Goal: Information Seeking & Learning: Learn about a topic

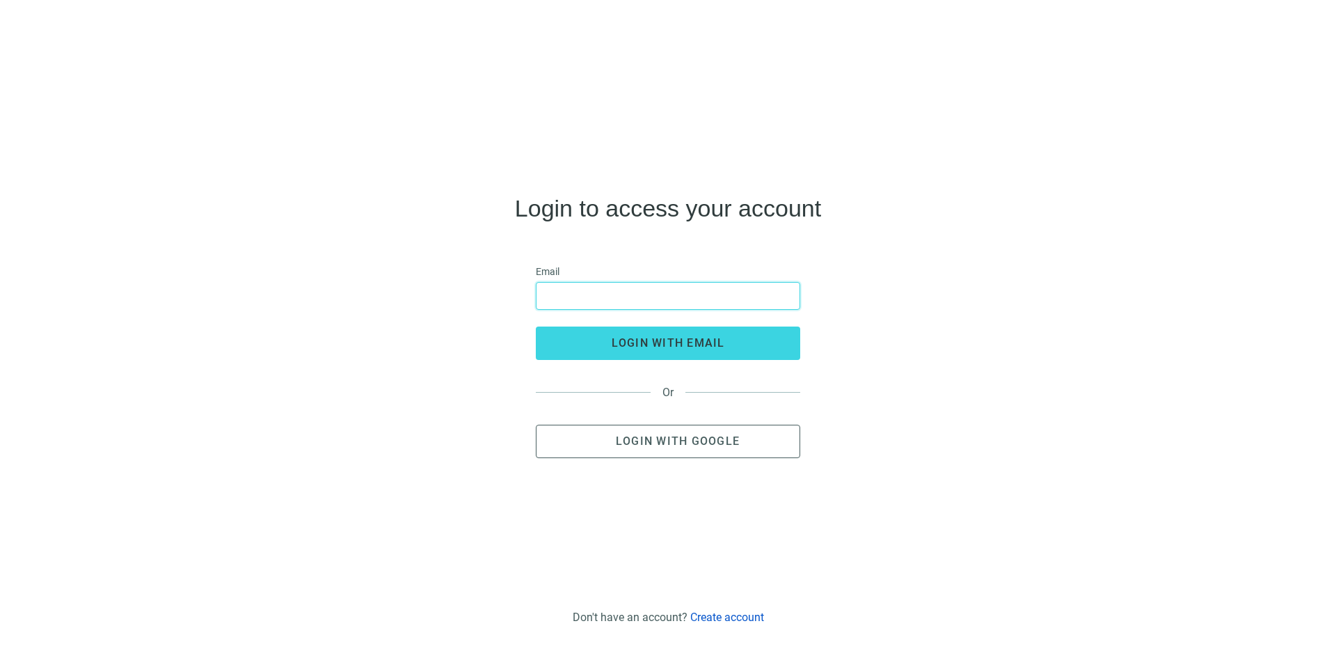
click at [591, 297] on input "email" at bounding box center [668, 296] width 246 height 26
type input "**********"
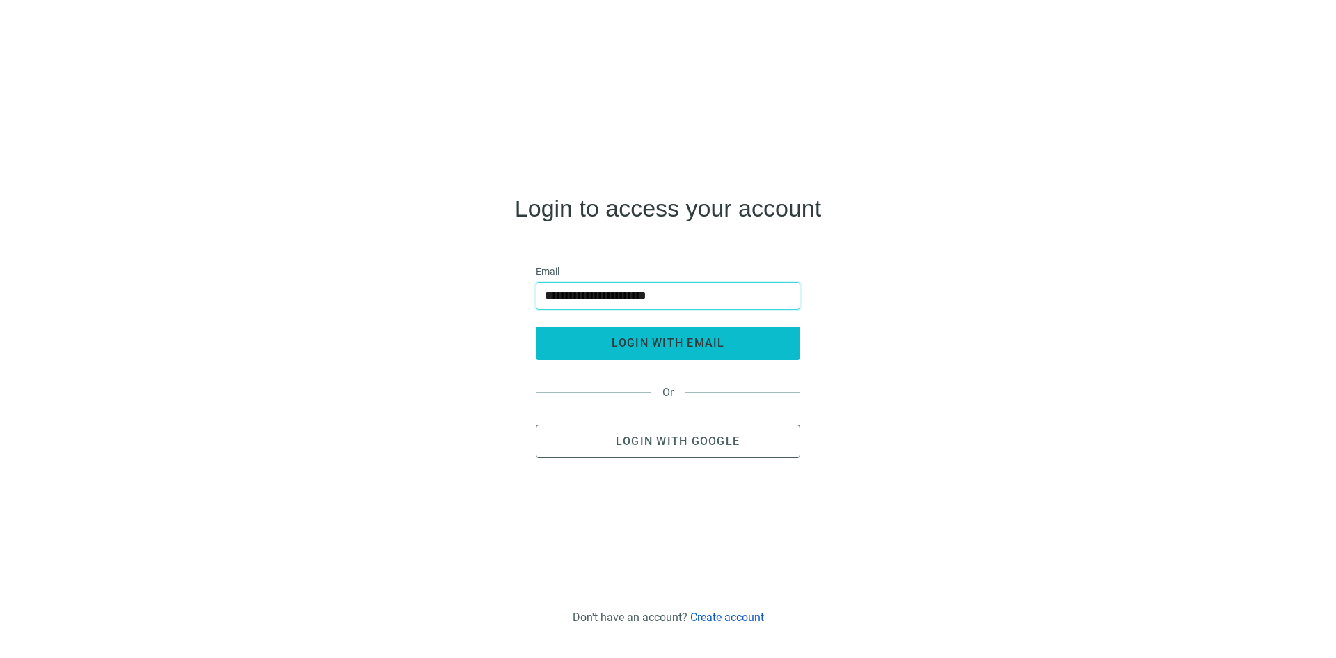
click at [645, 342] on span "login with email" at bounding box center [668, 342] width 113 height 13
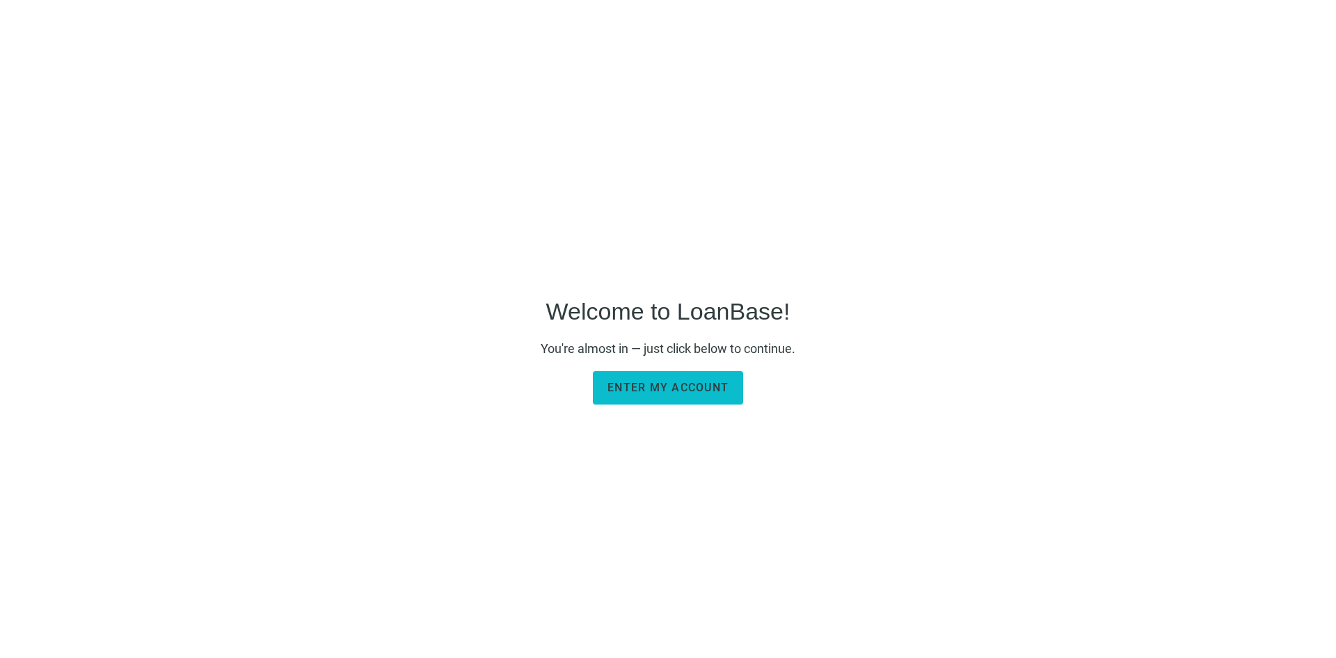
click at [669, 374] on button "Enter my account" at bounding box center [668, 387] width 150 height 33
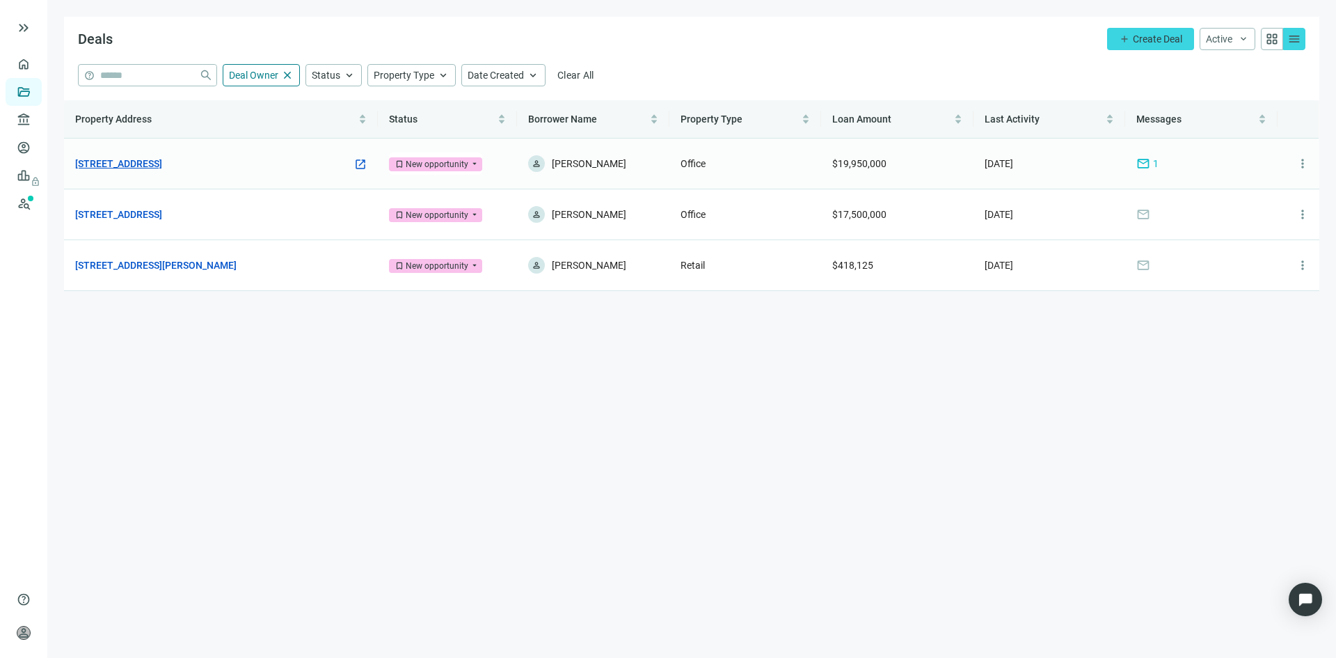
click at [162, 159] on link "[STREET_ADDRESS]" at bounding box center [118, 163] width 87 height 15
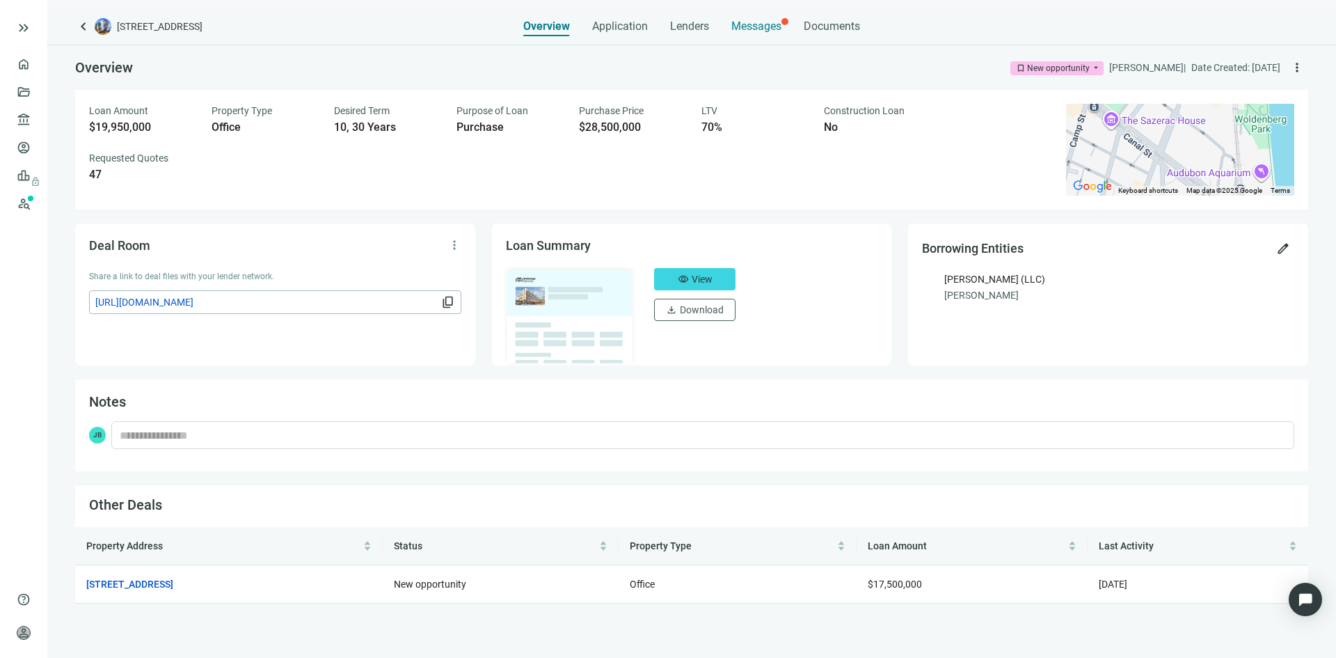
click at [764, 30] on span "Messages" at bounding box center [757, 25] width 50 height 13
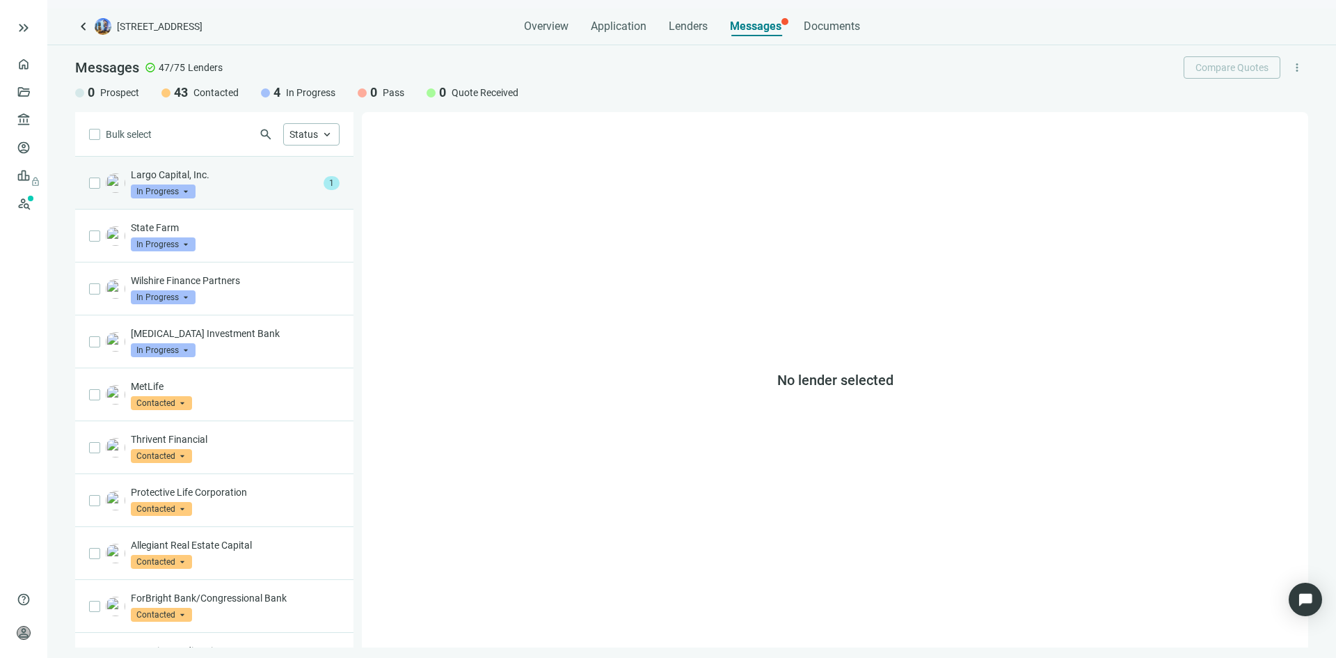
click at [246, 187] on div "Largo Capital, Inc. In Progress arrow_drop_down" at bounding box center [224, 183] width 187 height 31
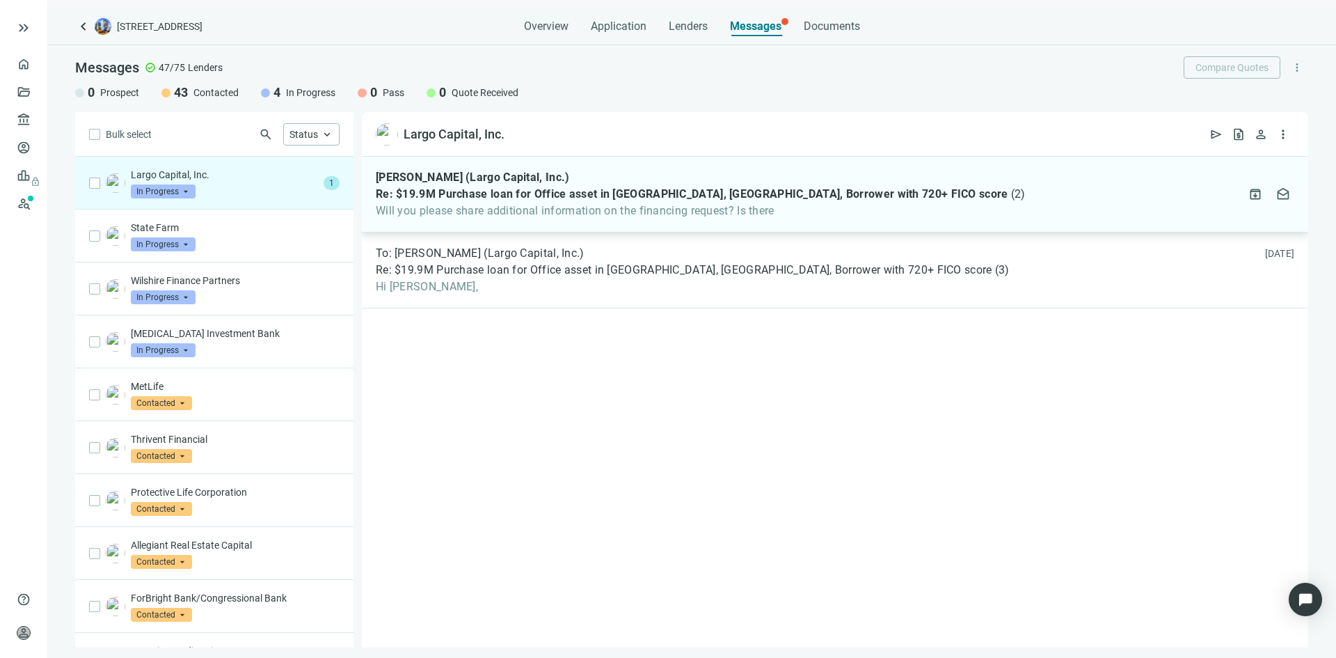
click at [689, 214] on span "Will you please share additional information on the financing request? Is there" at bounding box center [701, 211] width 650 height 14
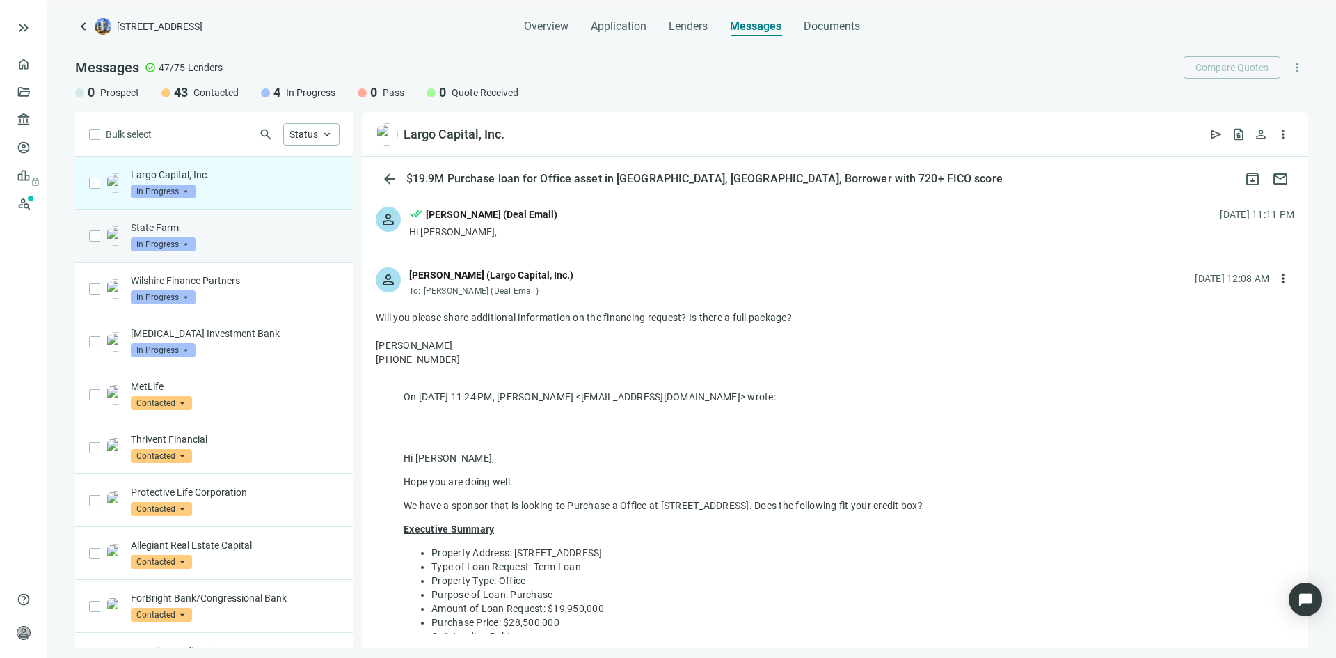
click at [257, 236] on div "State Farm In Progress arrow_drop_down" at bounding box center [235, 236] width 209 height 31
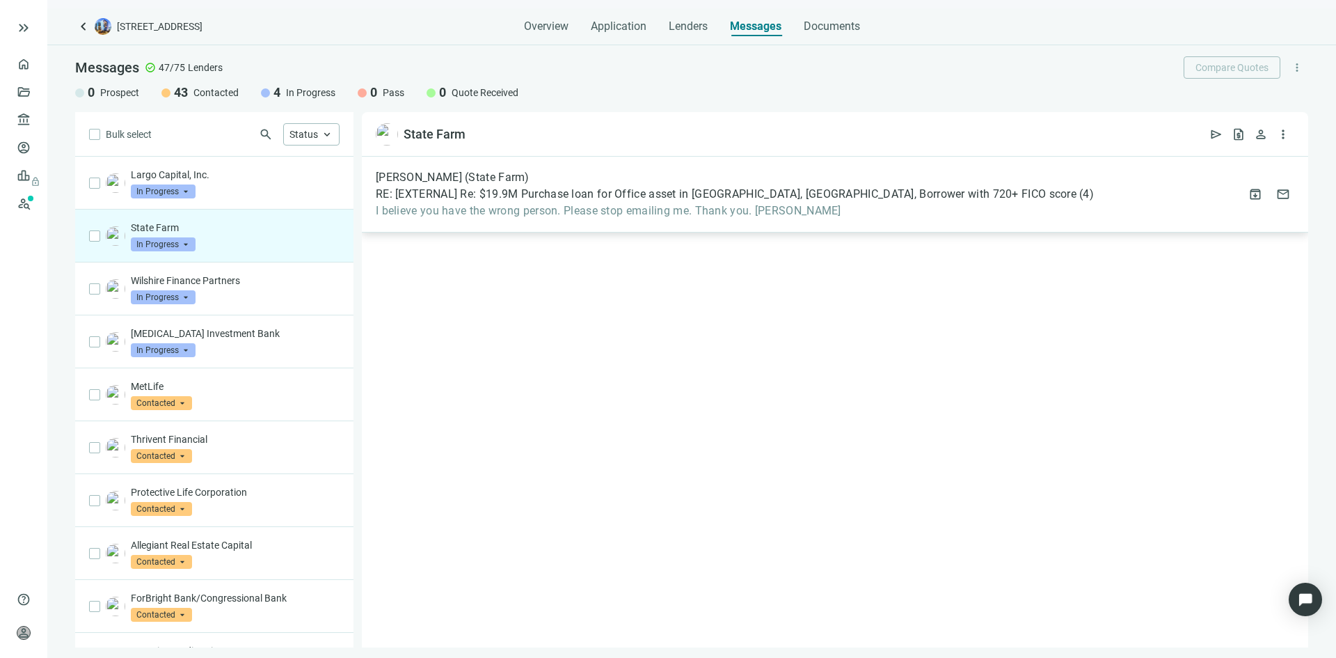
click at [596, 210] on span "I believe you have the wrong person. Please stop emailing me. Thank you. Brian" at bounding box center [735, 211] width 718 height 14
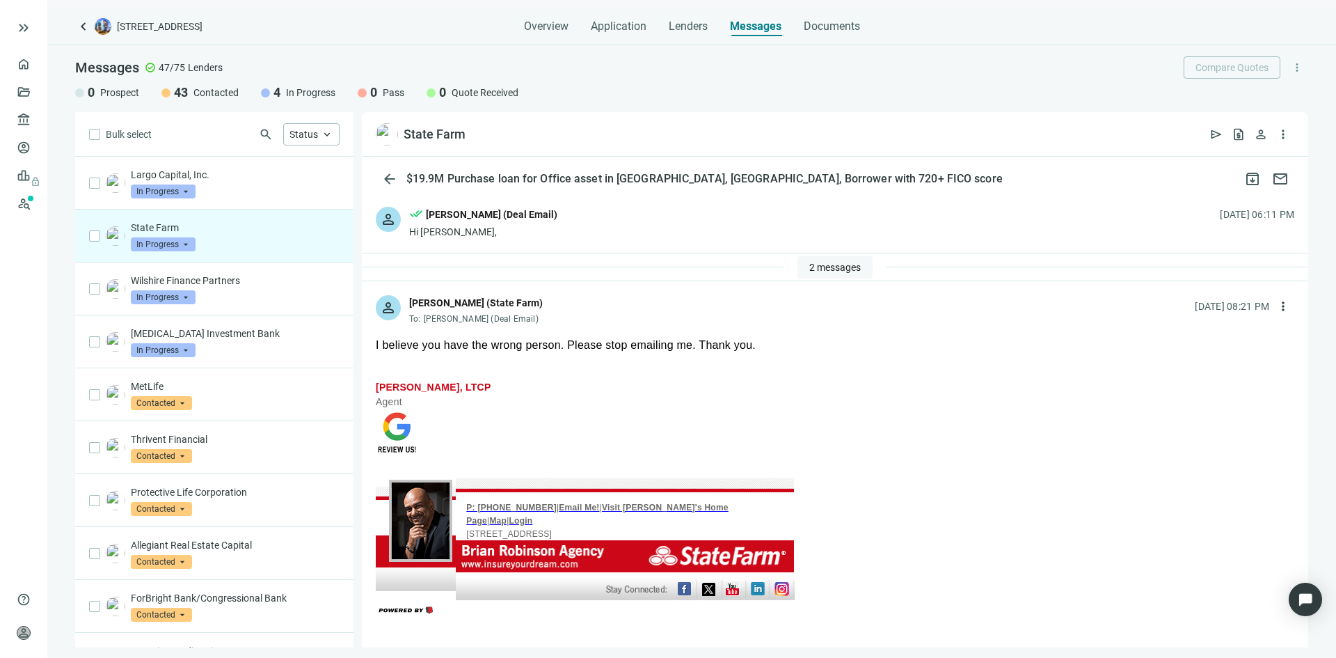
click at [831, 265] on span "2 messages" at bounding box center [836, 267] width 52 height 11
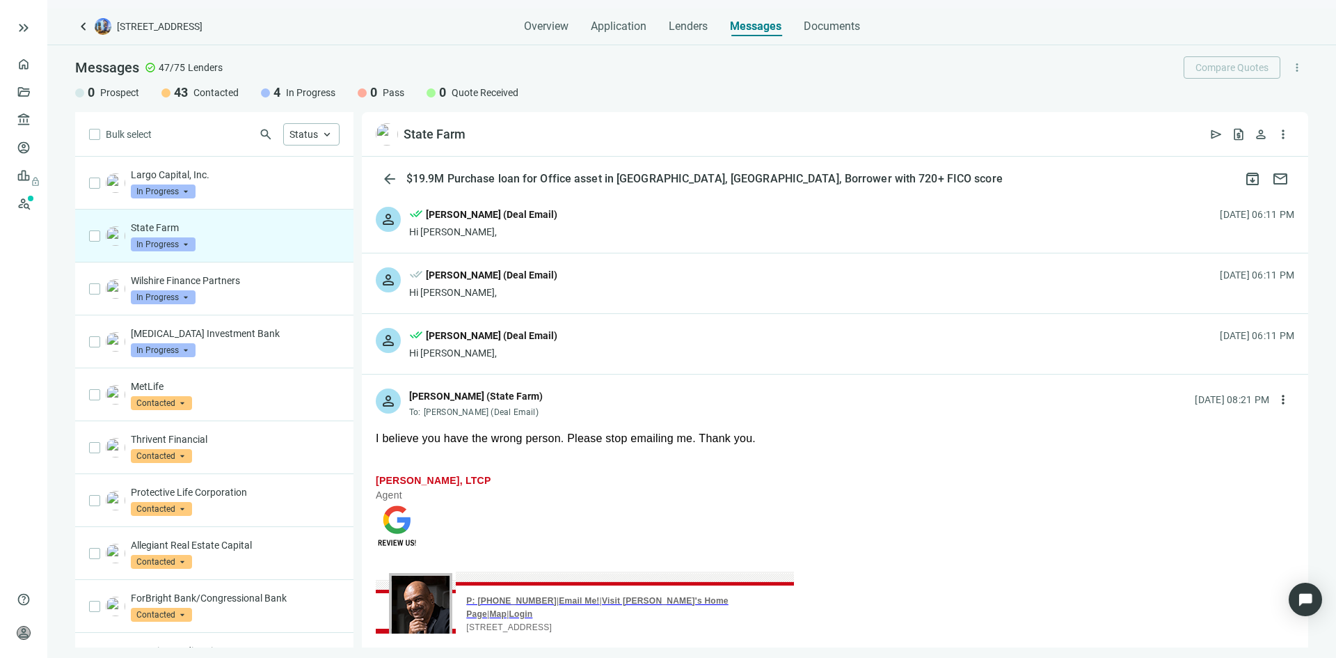
click at [491, 212] on div "John Barbato (Deal Email)" at bounding box center [492, 214] width 132 height 15
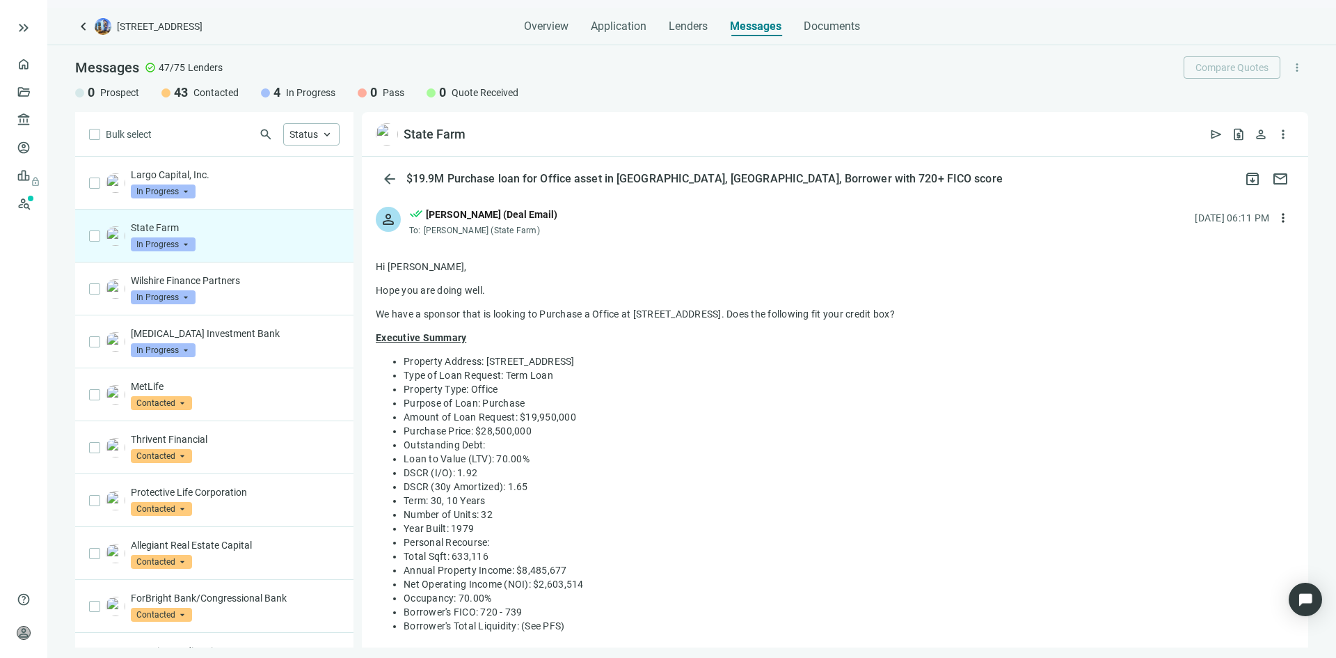
click at [477, 230] on span "Brian Robinson (State Farm)" at bounding box center [482, 231] width 116 height 10
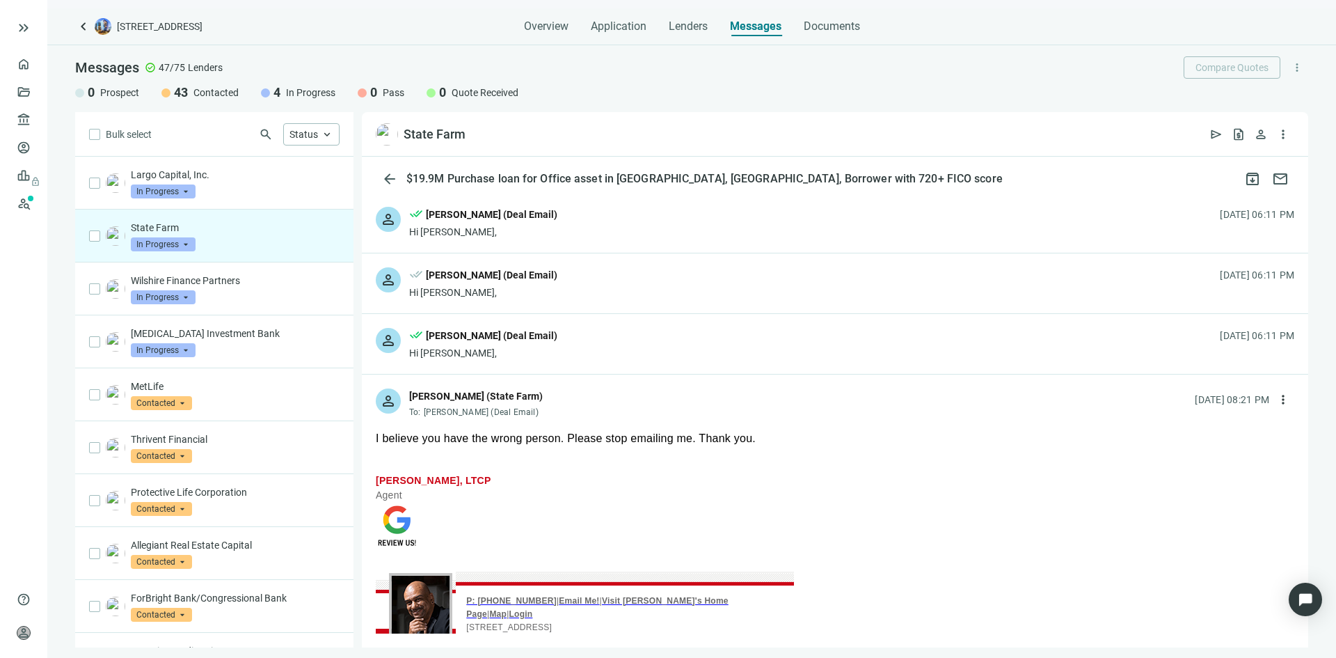
click at [479, 227] on div "Hi Brian," at bounding box center [483, 232] width 148 height 14
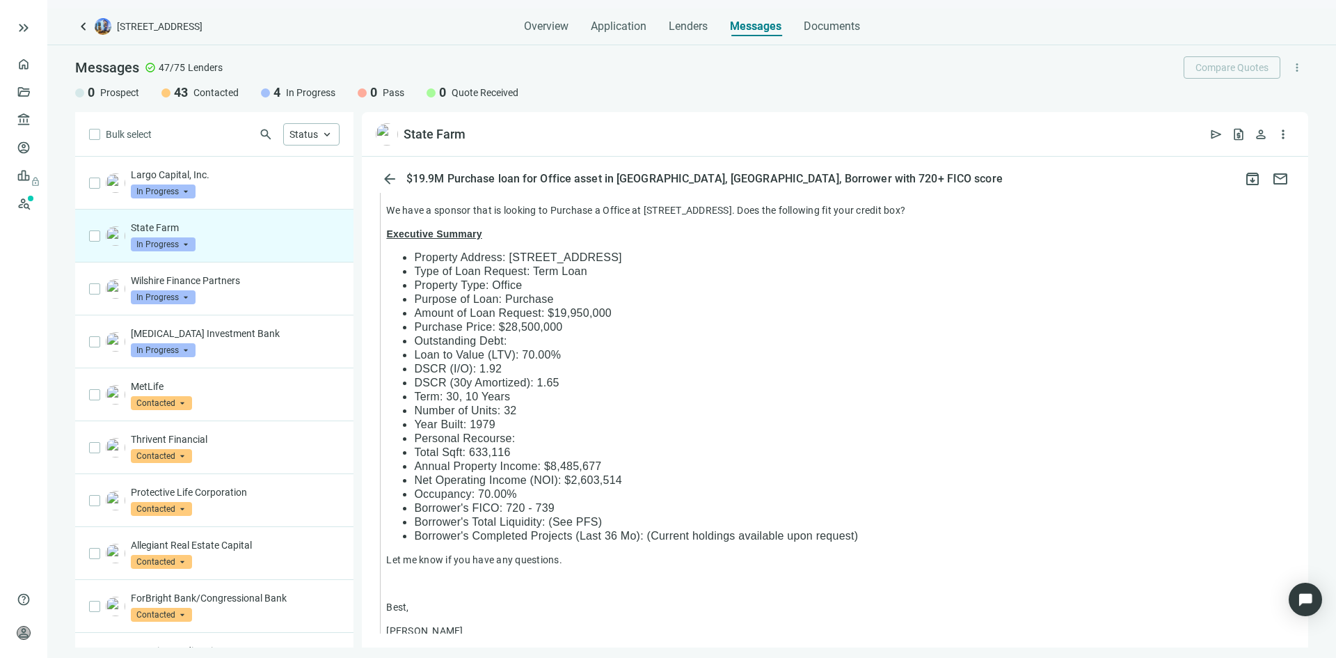
scroll to position [1715, 0]
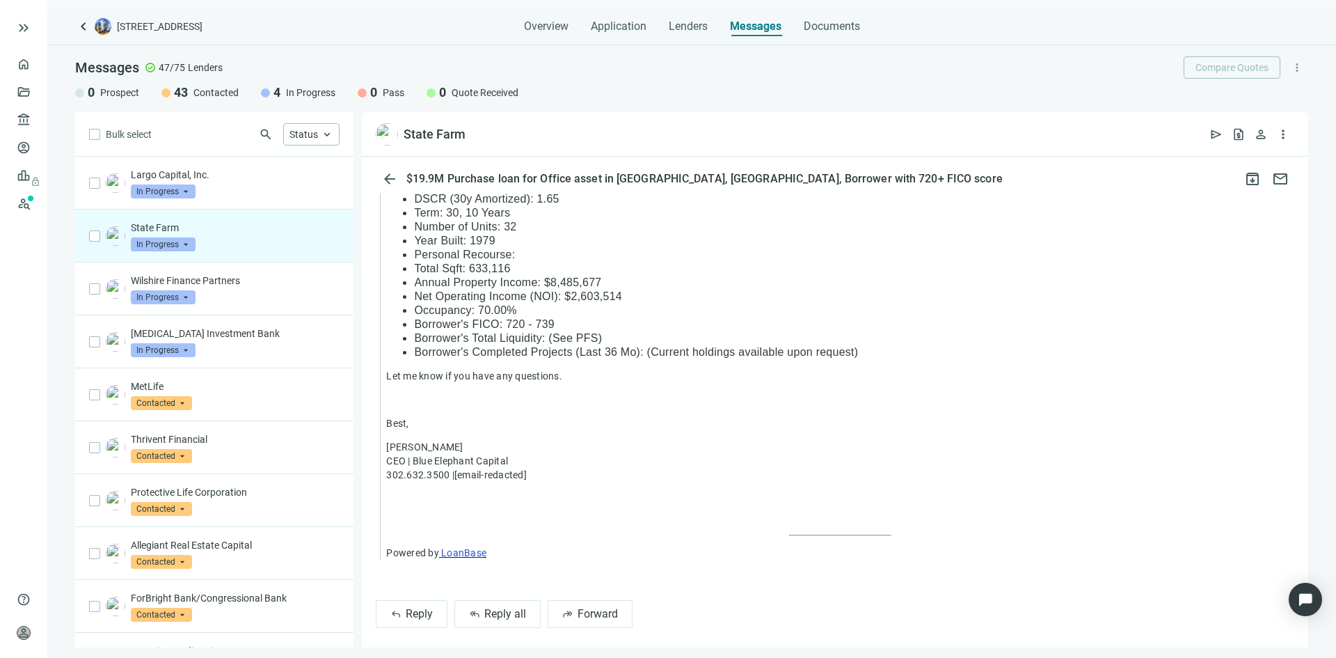
click at [185, 242] on span "In Progress" at bounding box center [163, 244] width 65 height 14
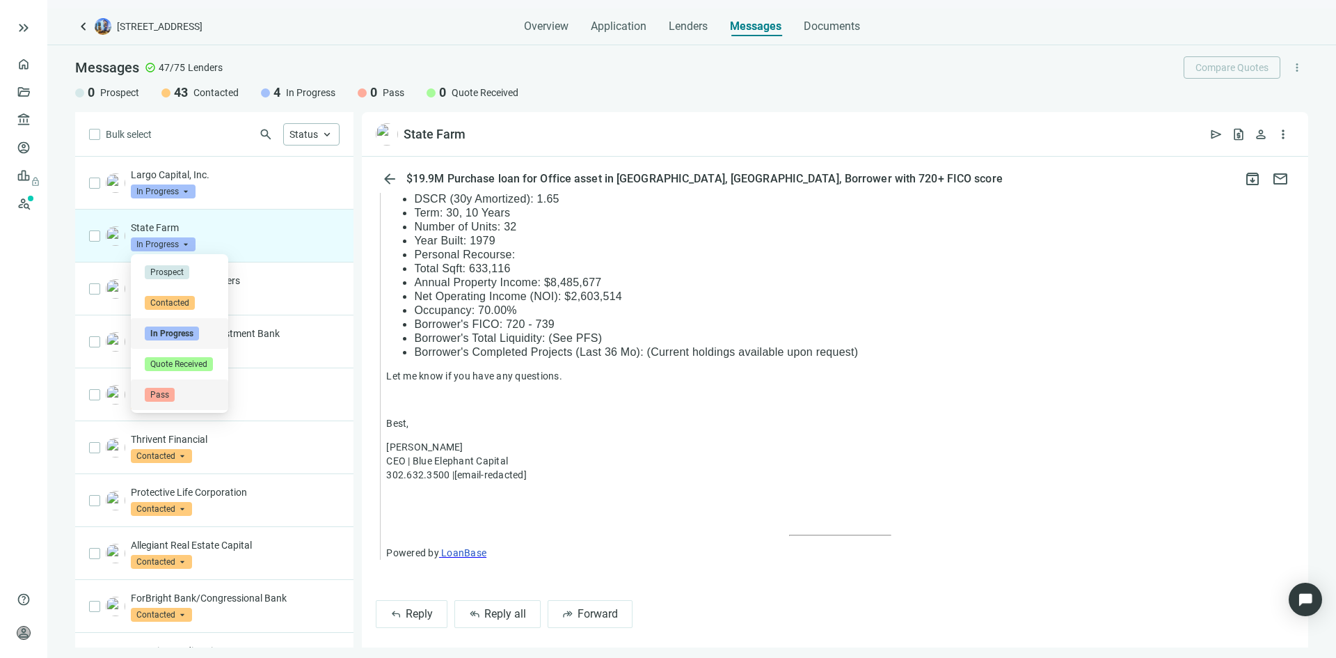
click at [173, 391] on span "Pass" at bounding box center [160, 395] width 30 height 14
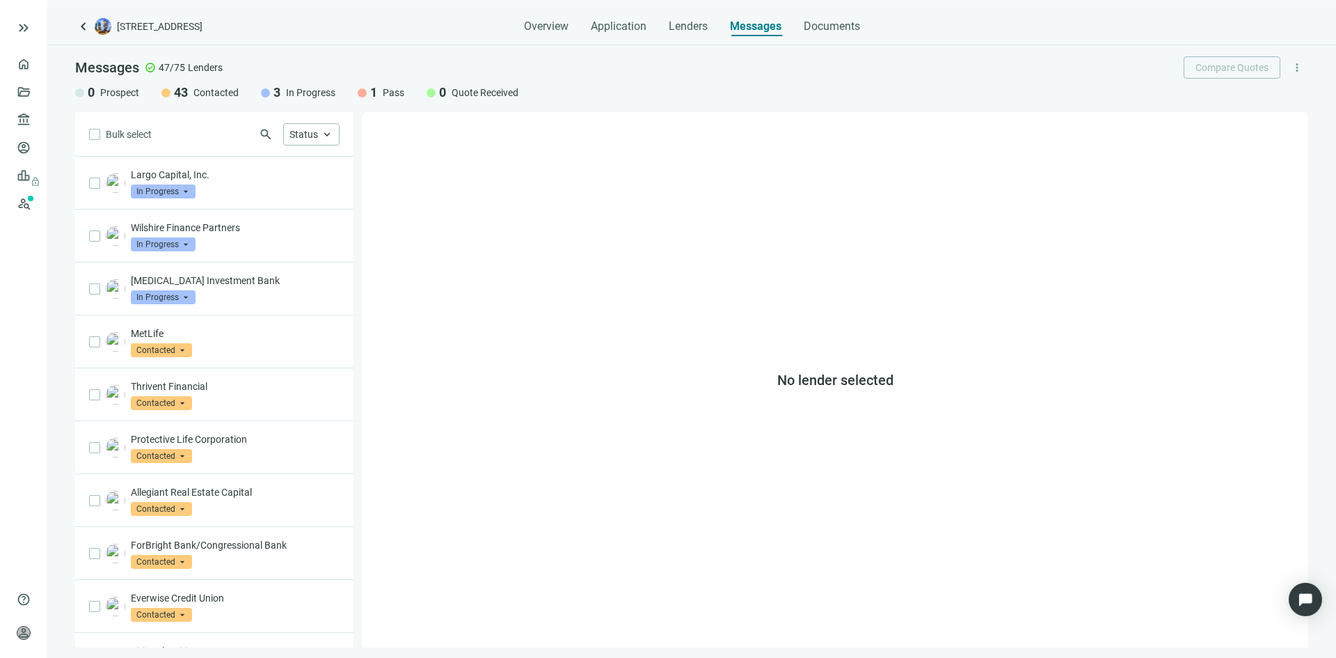
click at [386, 90] on span "Pass" at bounding box center [394, 93] width 22 height 14
click at [313, 135] on span "Status" at bounding box center [304, 134] width 29 height 11
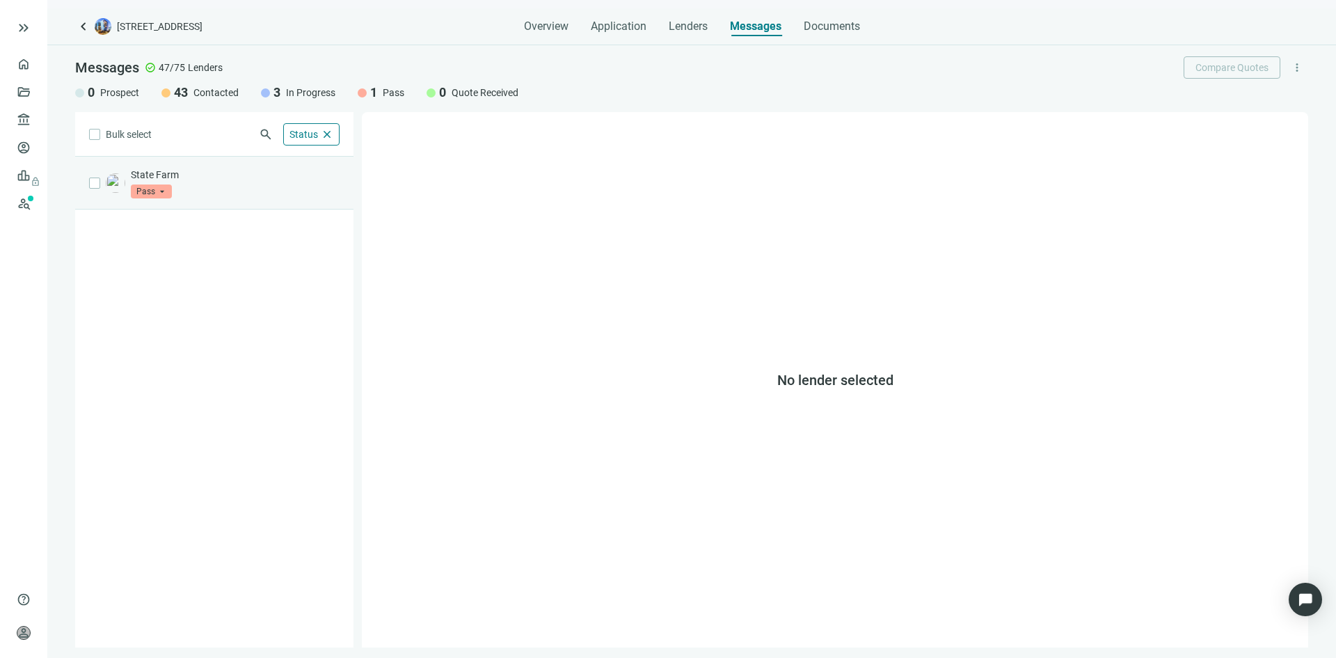
click at [193, 180] on p "State Farm" at bounding box center [235, 175] width 209 height 14
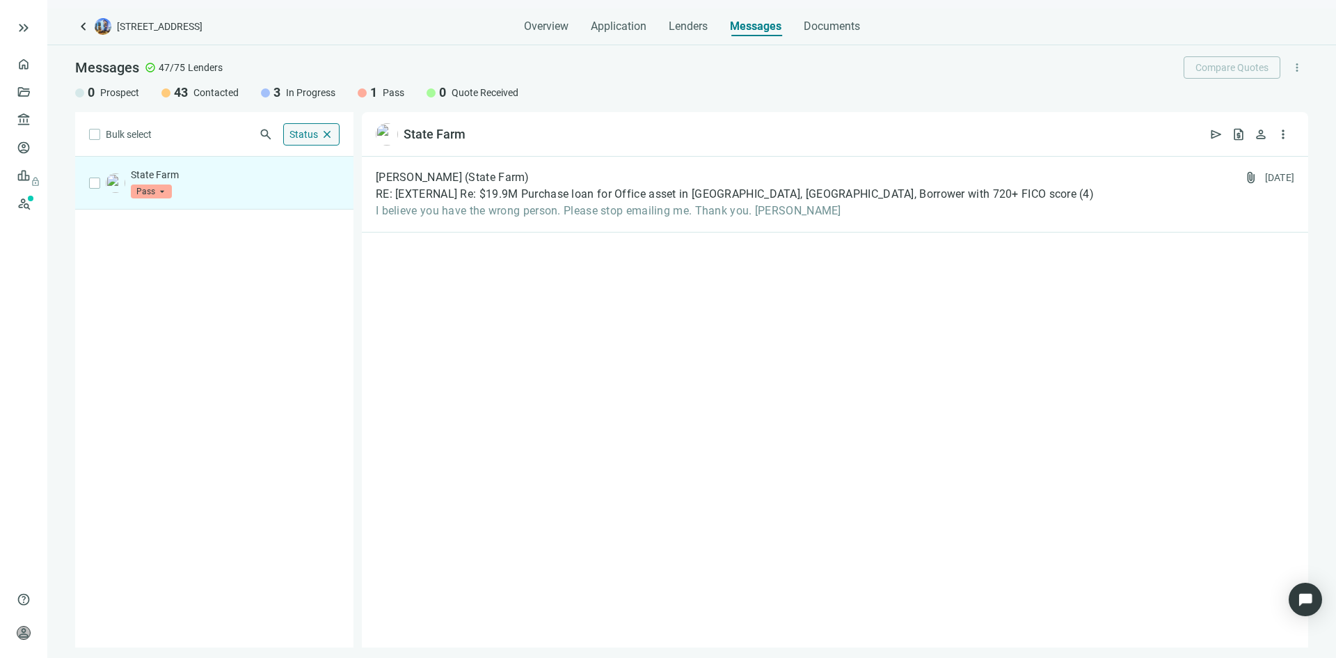
click at [329, 134] on span "close" at bounding box center [327, 134] width 13 height 13
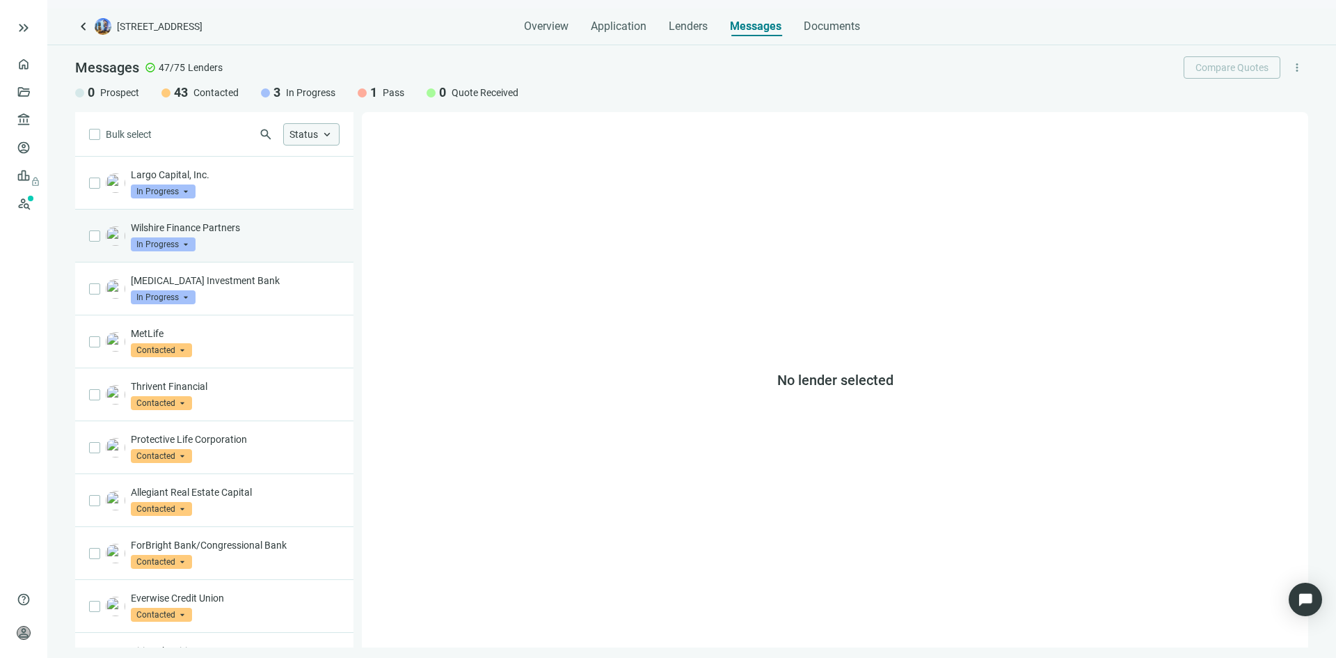
click at [222, 239] on div "Wilshire Finance Partners In Progress arrow_drop_down" at bounding box center [235, 236] width 209 height 31
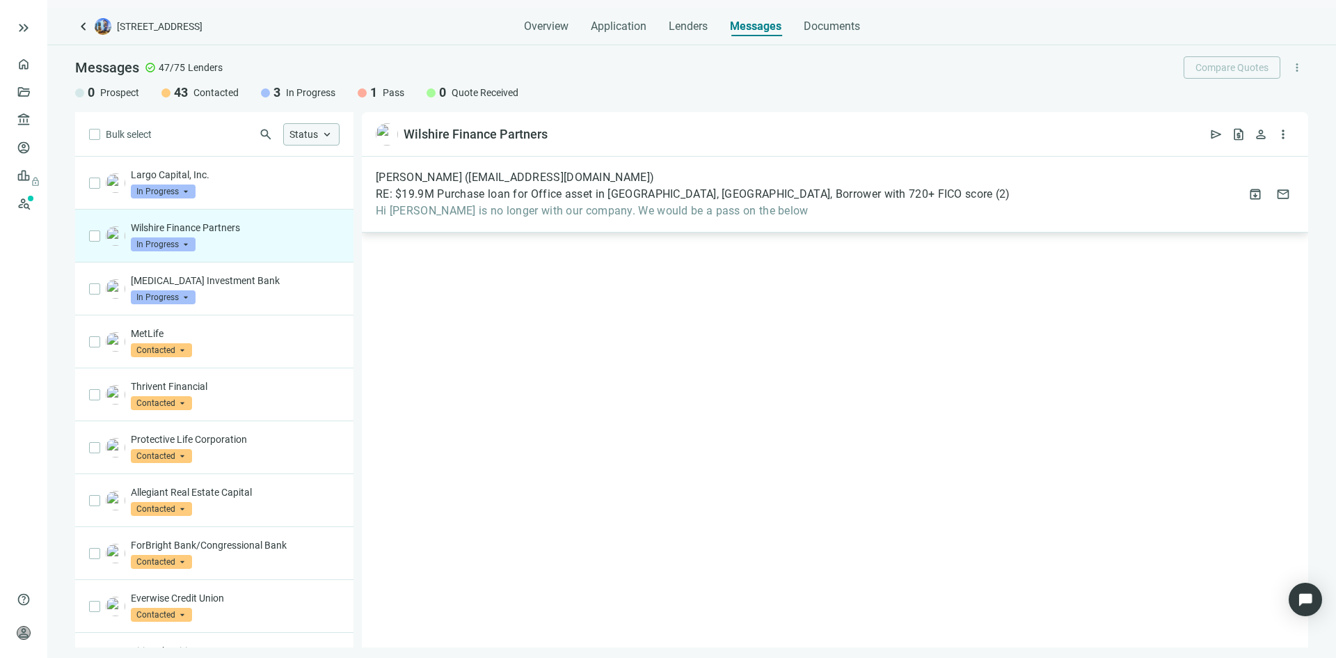
click at [540, 208] on span "Hi John, Ryan is no longer with our company. We would be a pass on the below" at bounding box center [693, 211] width 635 height 14
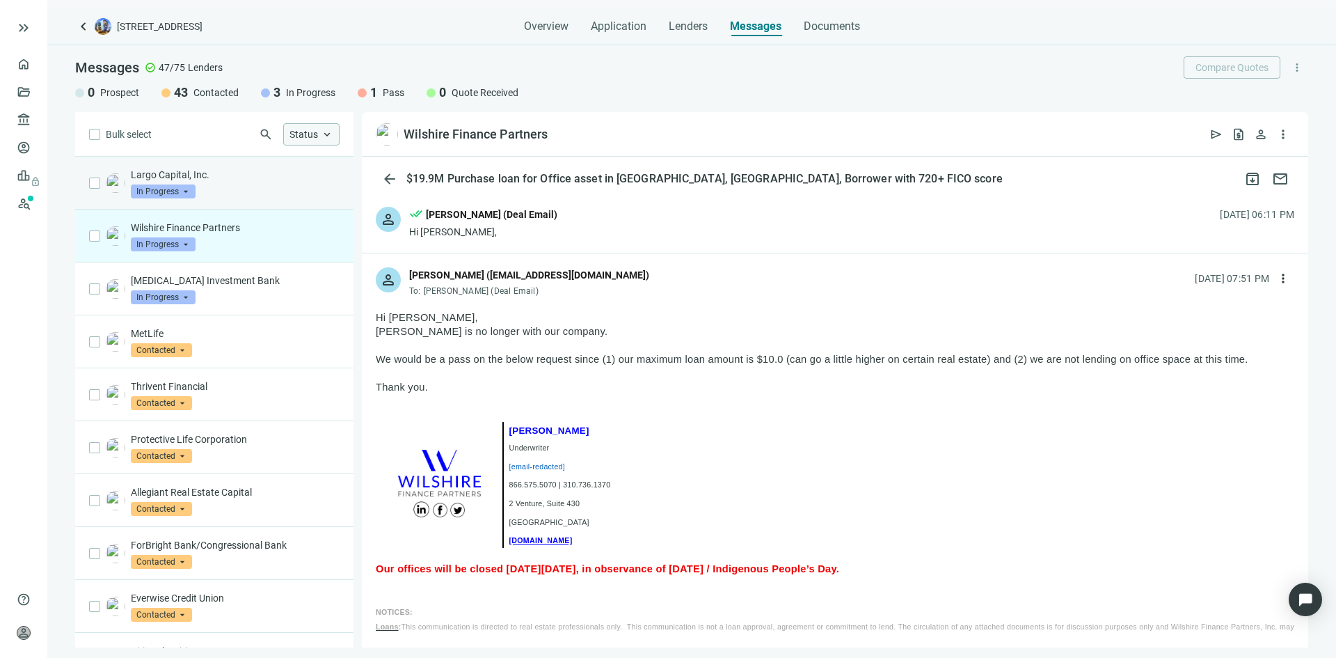
click at [250, 190] on div "Largo Capital, Inc. In Progress arrow_drop_down" at bounding box center [235, 183] width 209 height 31
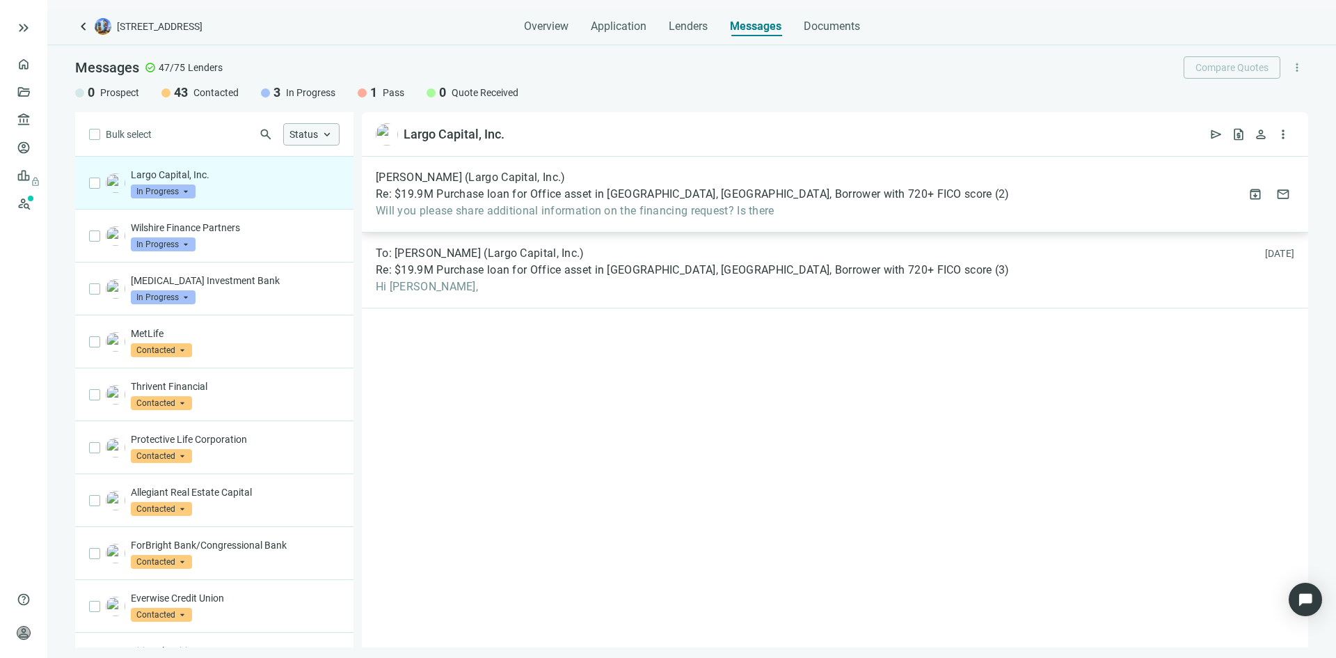
click at [544, 199] on span "Re: $19.9M Purchase loan for Office asset in New Orleans, LA, Borrower with 720…" at bounding box center [684, 194] width 617 height 14
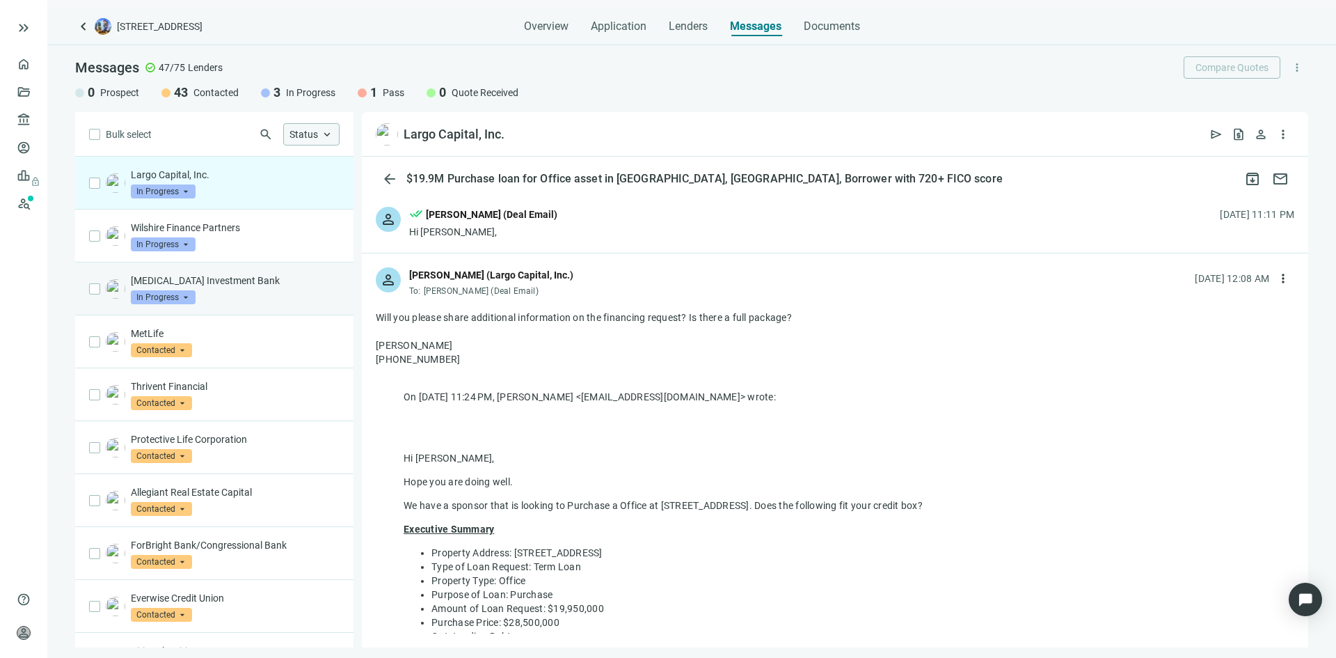
click at [252, 292] on div "IBS Investment Bank In Progress arrow_drop_down" at bounding box center [235, 289] width 209 height 31
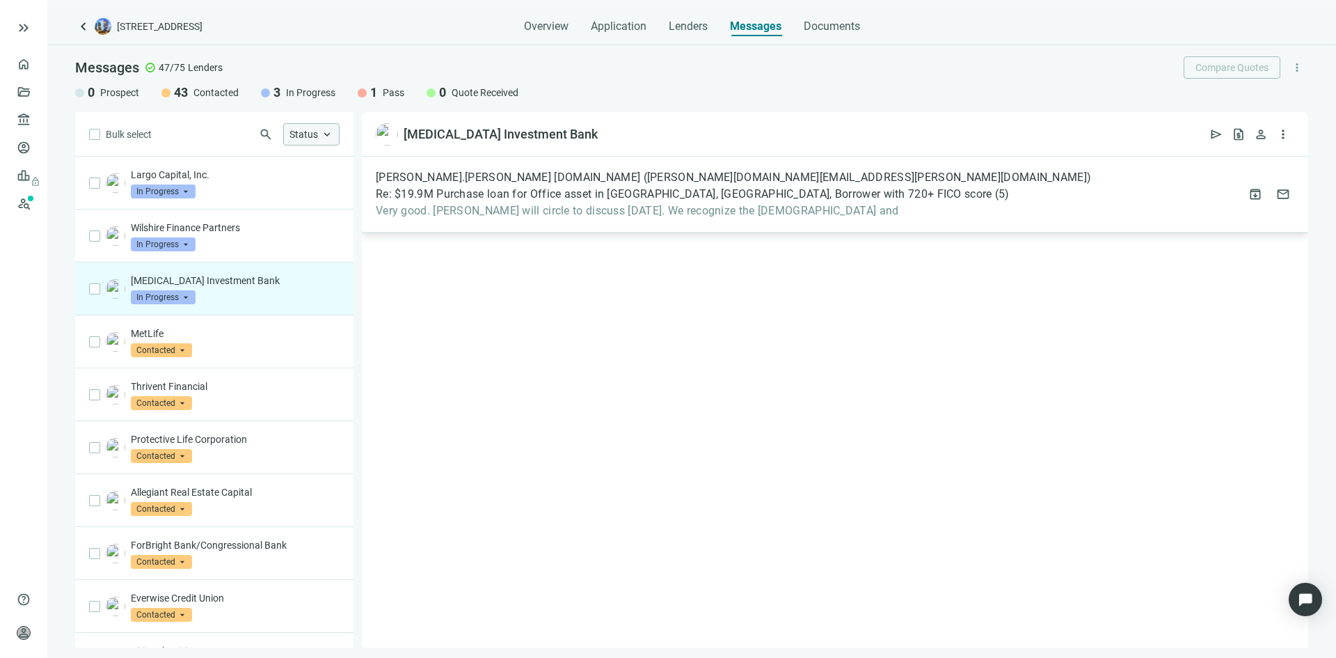
click at [545, 206] on span "Very good. Daniel will circle to discuss on Monday. We recognize the Shabbat and" at bounding box center [734, 211] width 716 height 14
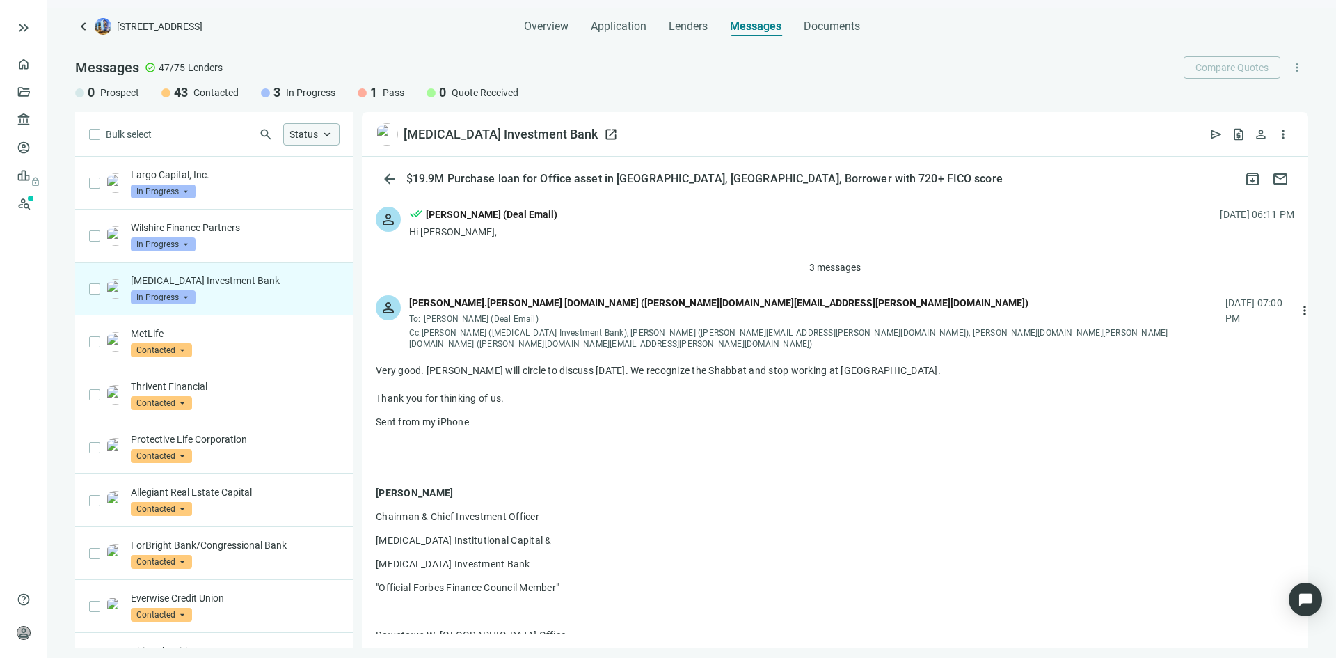
click at [604, 132] on span "open_in_new" at bounding box center [611, 134] width 14 height 14
click at [35, 198] on link "Prospects New" at bounding box center [57, 203] width 45 height 28
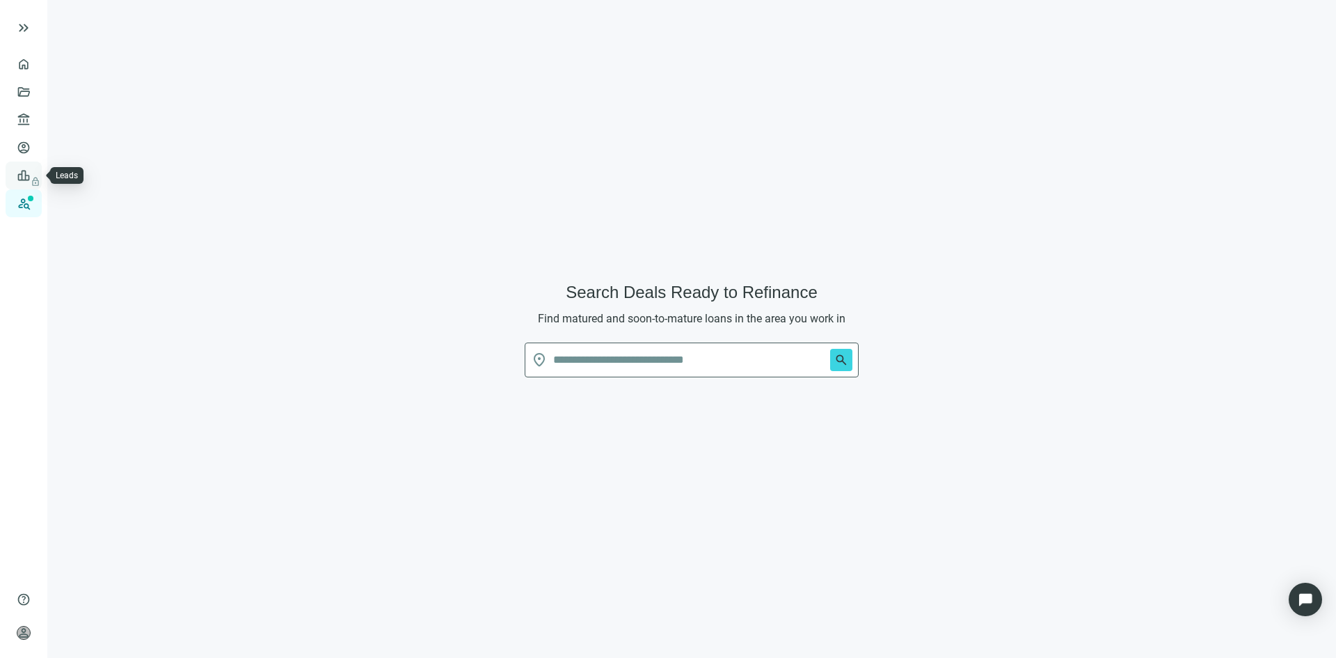
click at [23, 177] on span "lock" at bounding box center [24, 175] width 11 height 11
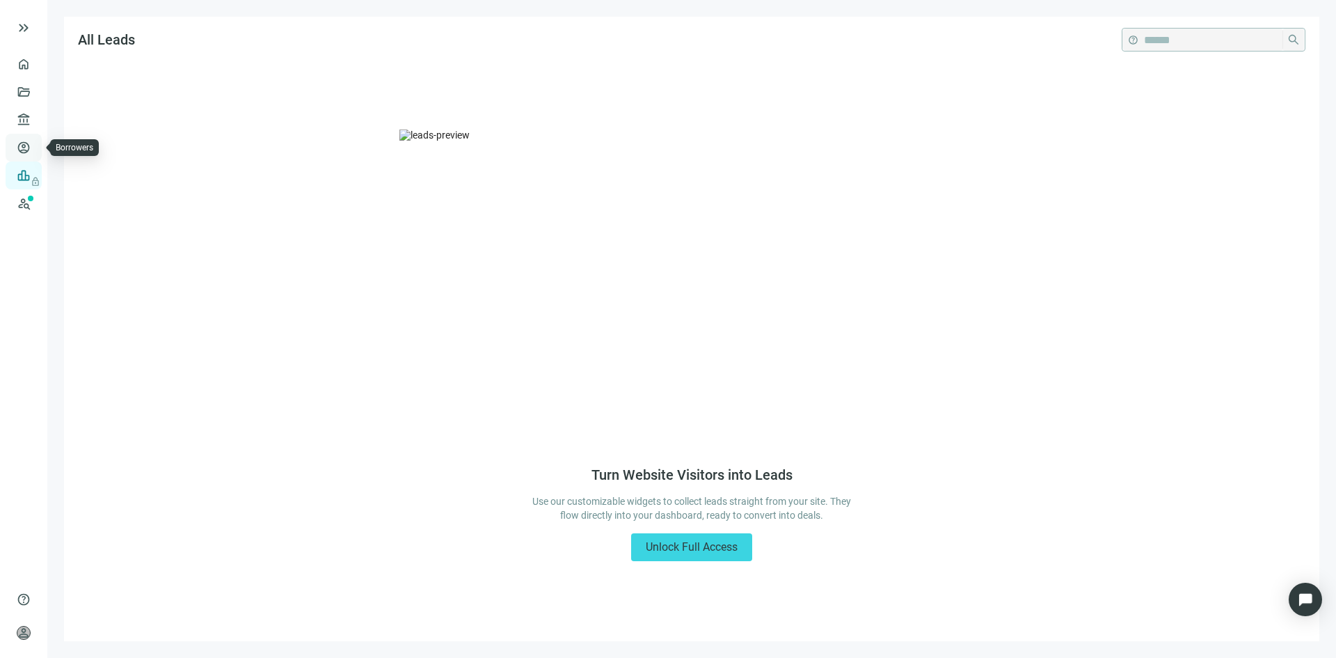
click at [35, 147] on link "Borrowers" at bounding box center [57, 147] width 45 height 11
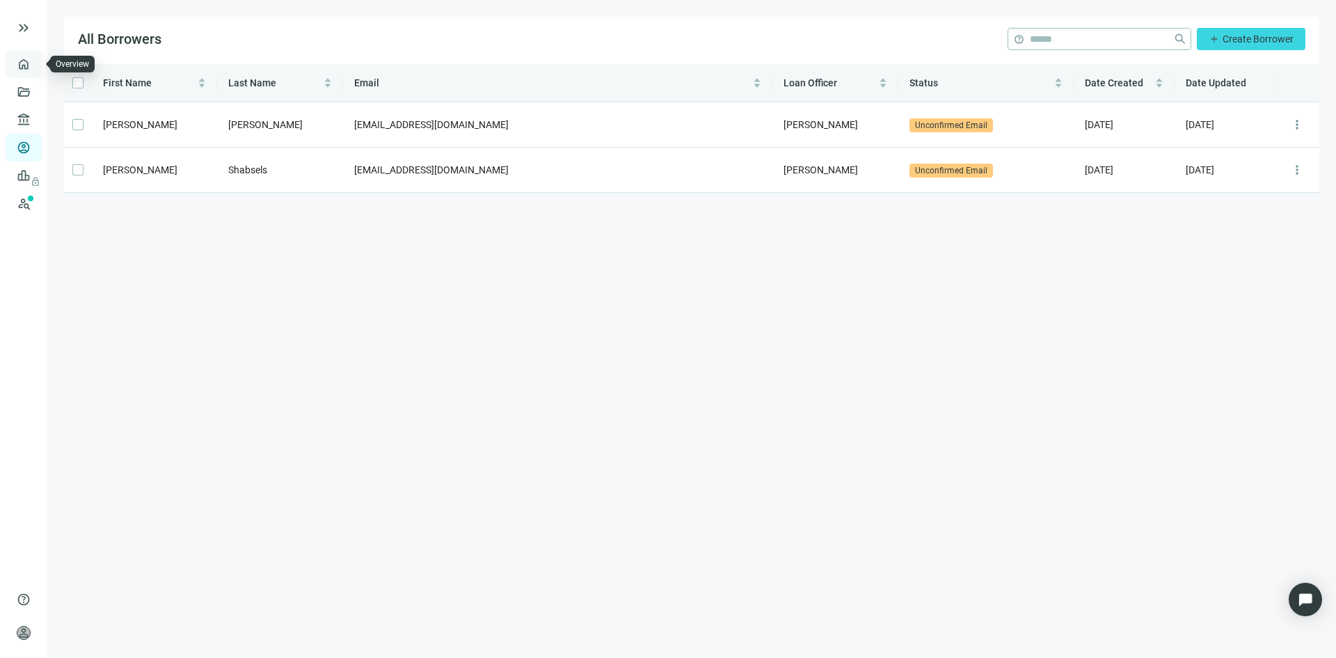
click at [35, 70] on link "Overview" at bounding box center [55, 63] width 41 height 11
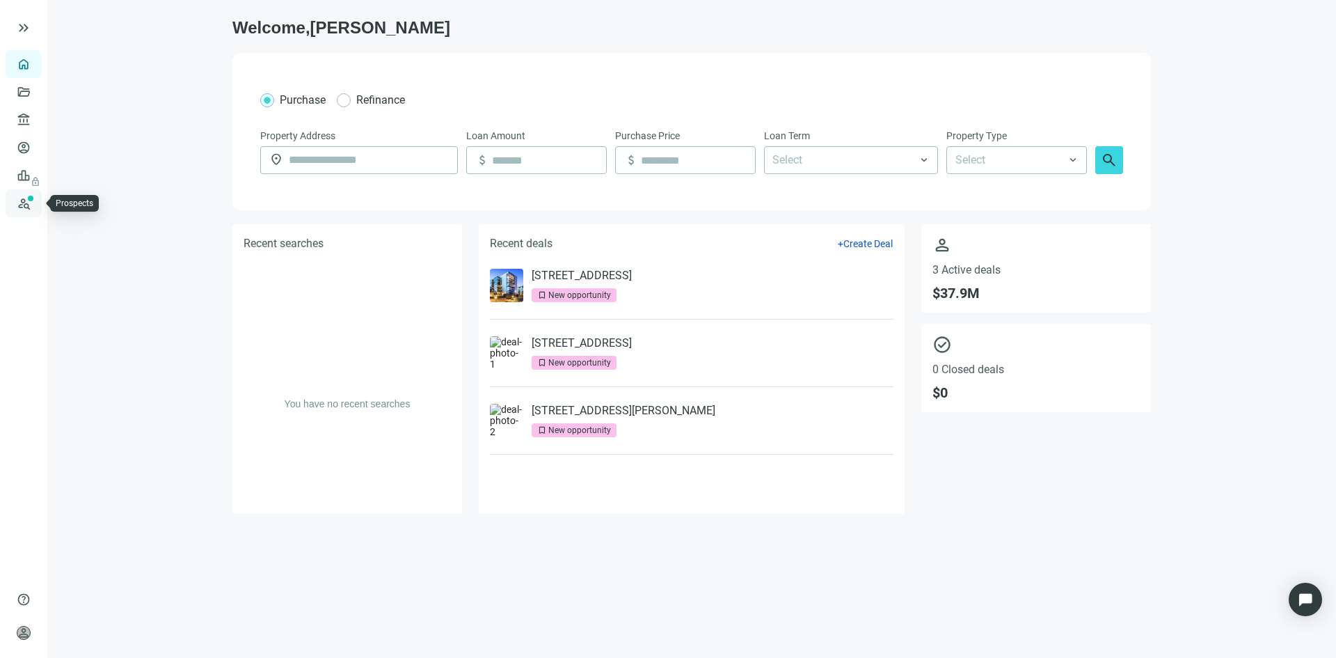
click at [35, 199] on link "Prospects New" at bounding box center [57, 203] width 45 height 28
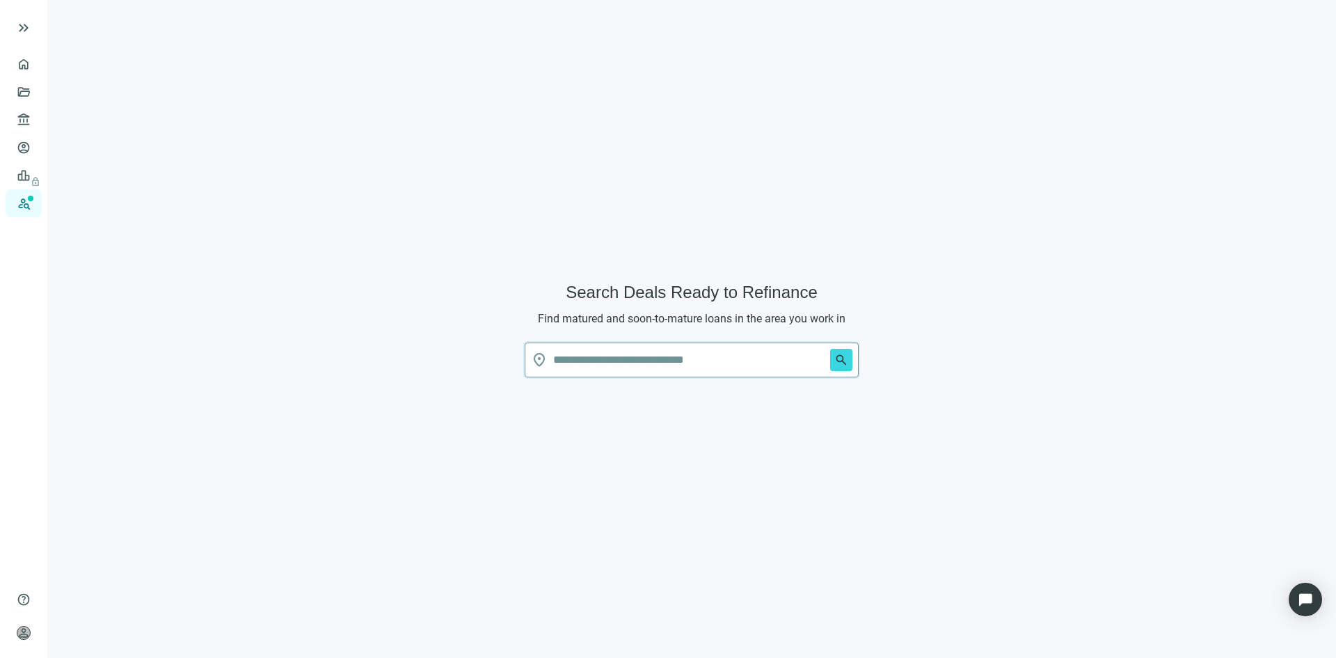
click at [563, 356] on input "text" at bounding box center [688, 359] width 271 height 33
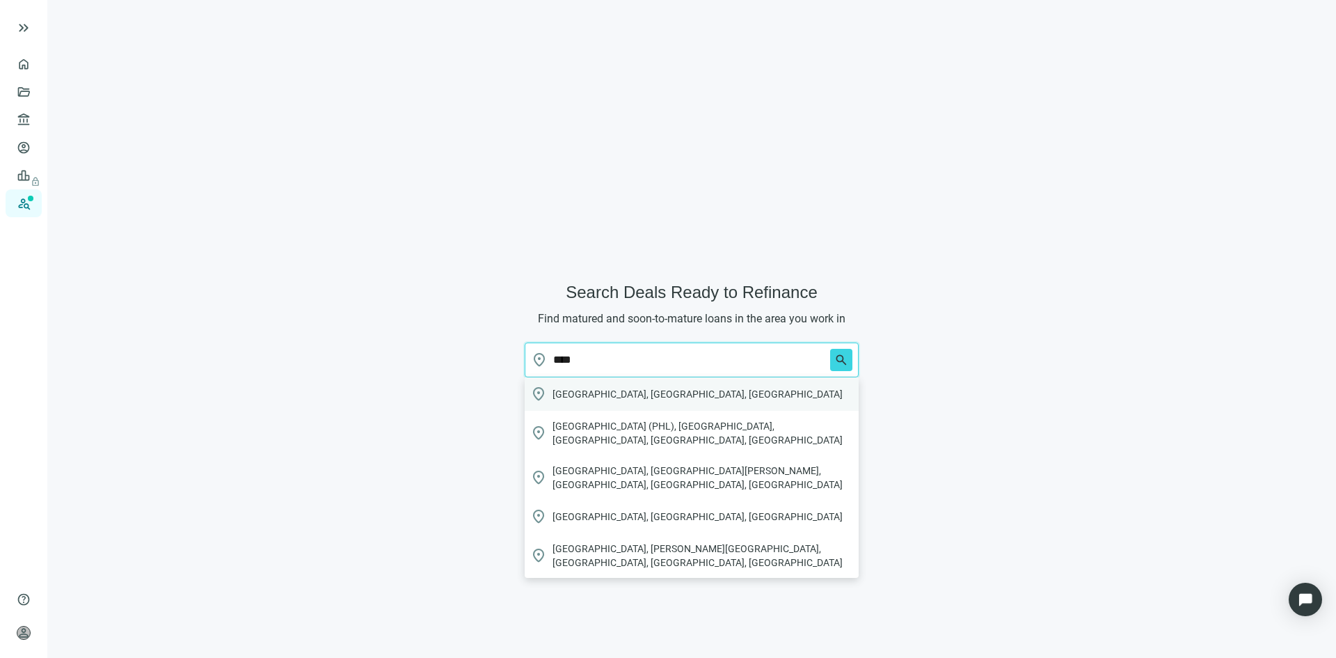
click at [610, 389] on span "Philadelphia, PA, USA" at bounding box center [698, 394] width 290 height 14
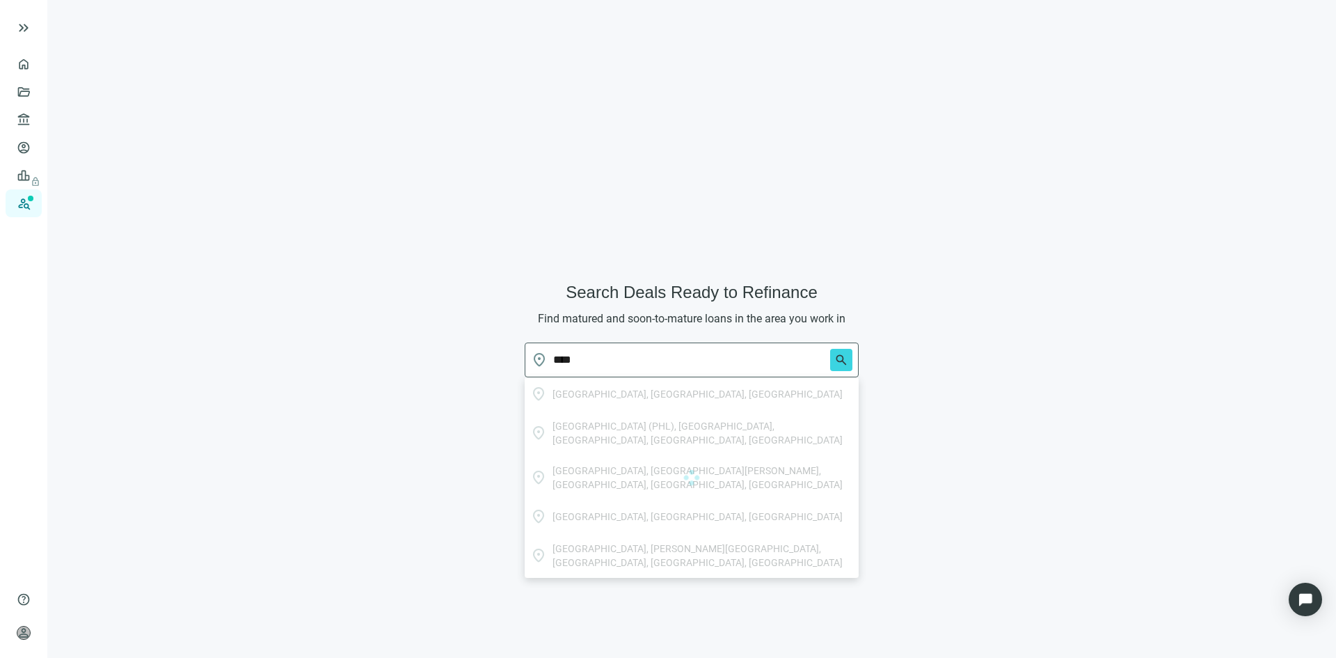
type input "**********"
click at [842, 359] on span "search" at bounding box center [842, 360] width 14 height 14
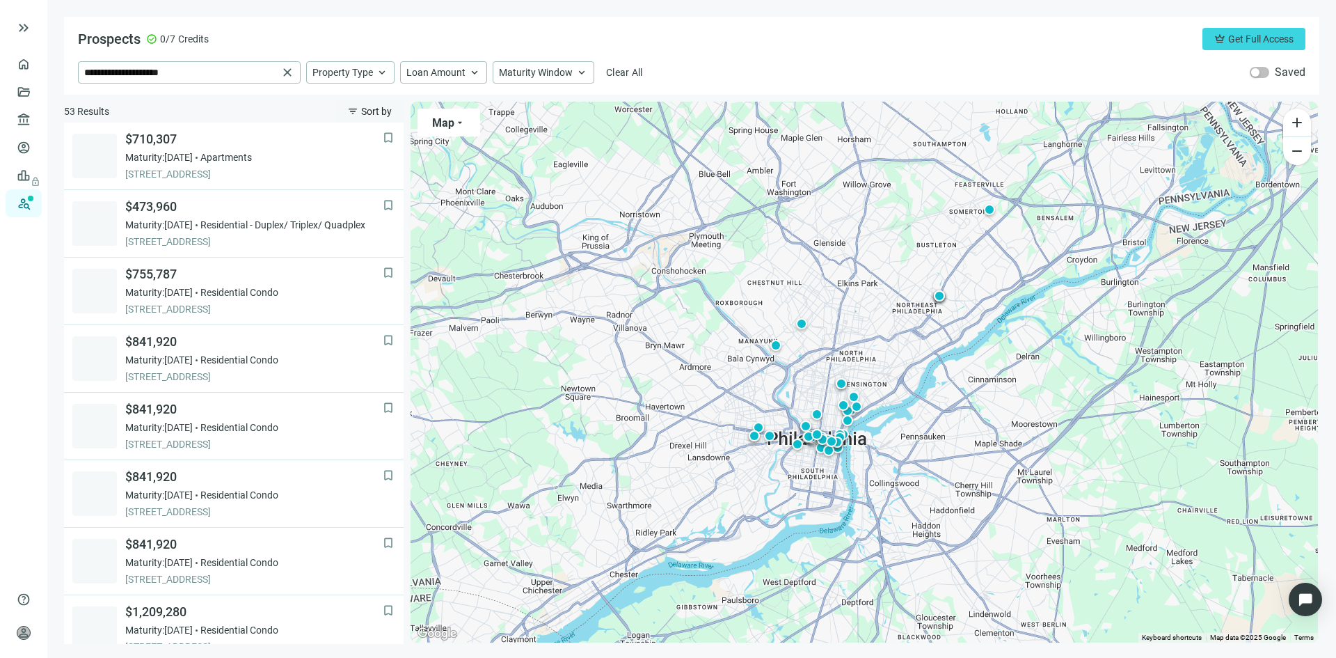
click at [361, 111] on button "filter_list Sort by" at bounding box center [370, 111] width 68 height 22
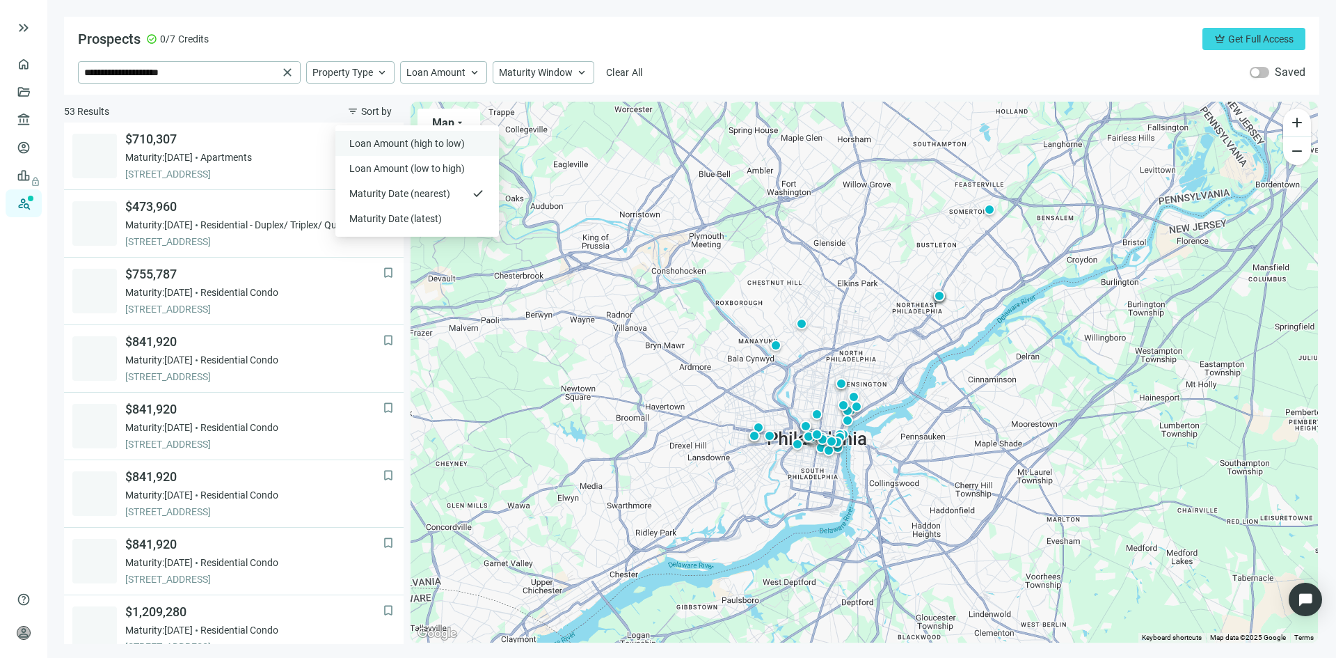
click at [373, 143] on span "Loan Amount (high to low)" at bounding box center [408, 143] width 118 height 14
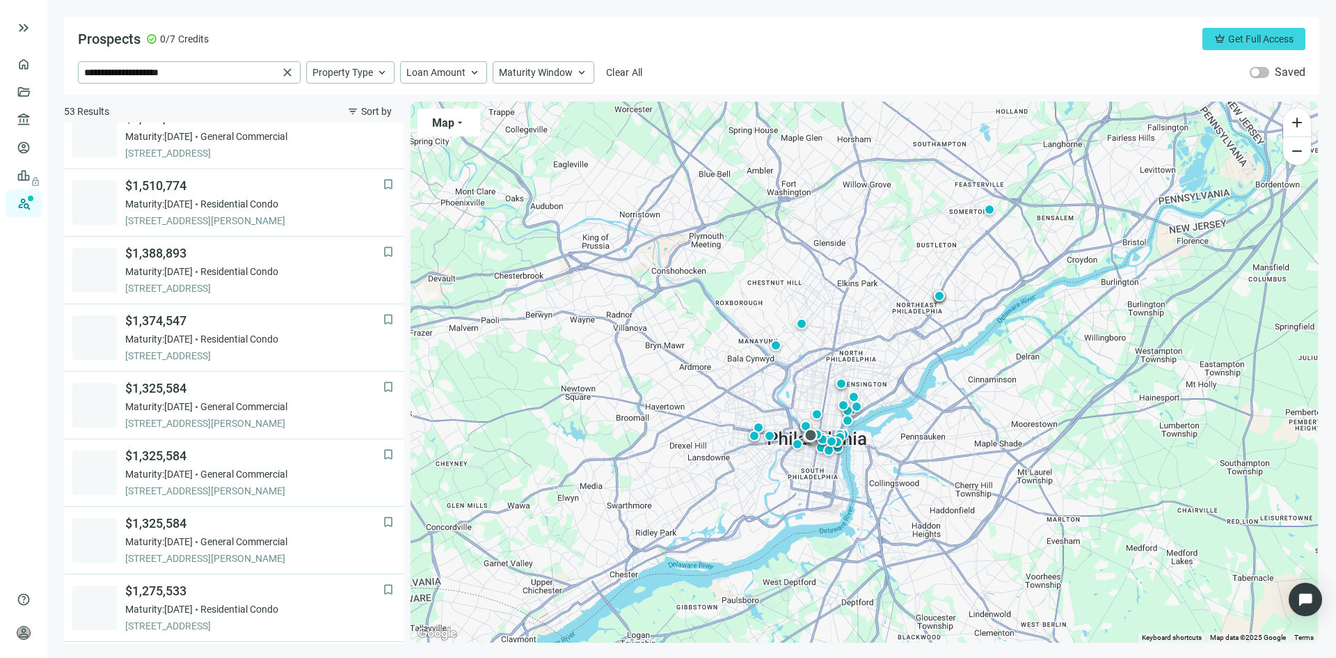
scroll to position [868, 0]
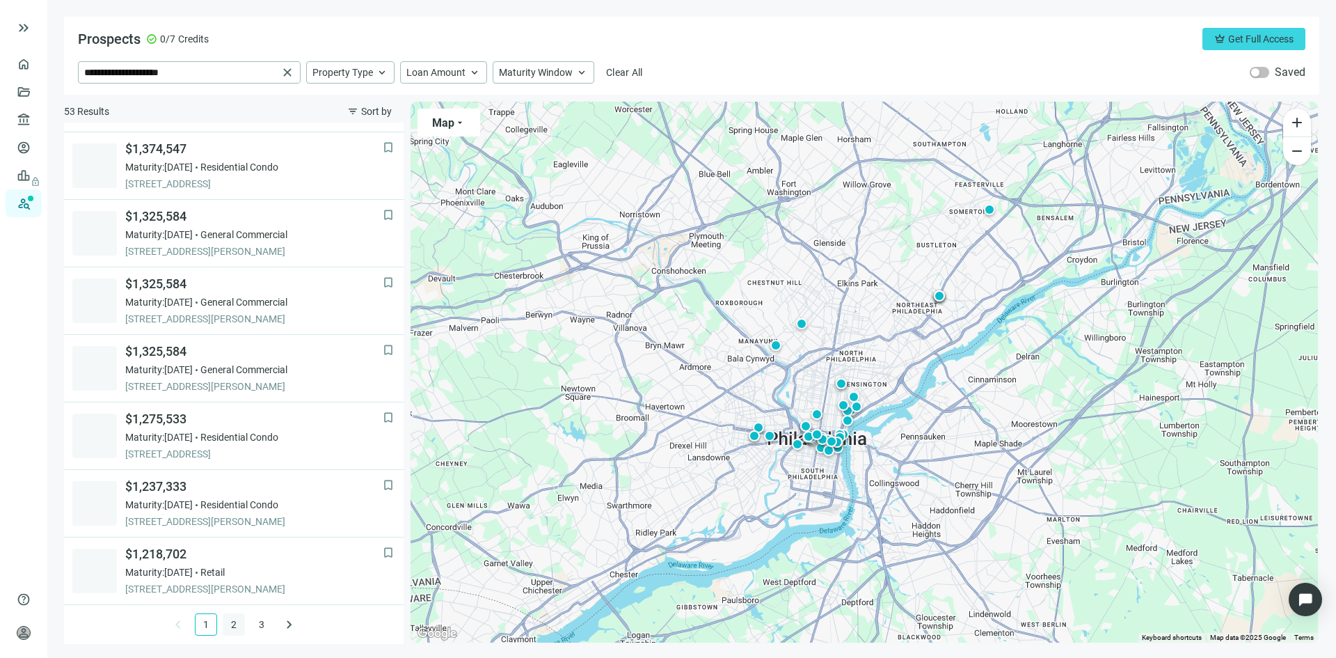
click at [223, 620] on link "2" at bounding box center [233, 624] width 21 height 21
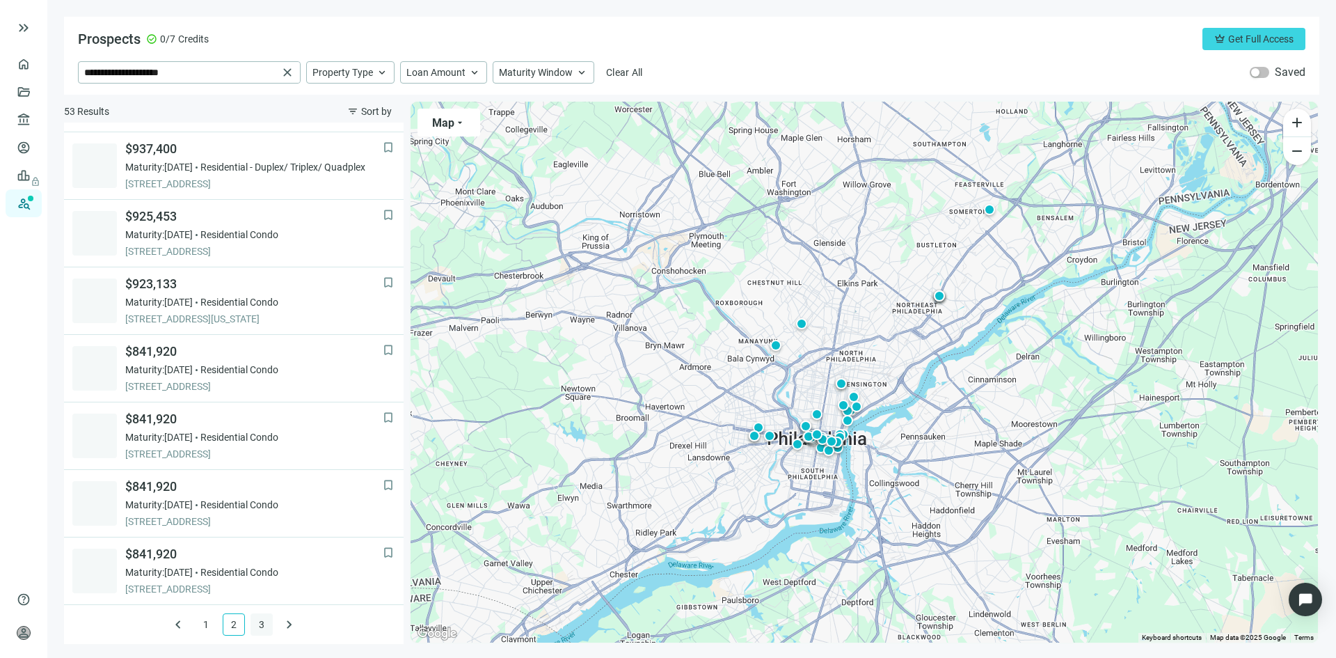
click at [256, 623] on link "3" at bounding box center [261, 624] width 21 height 21
click at [226, 619] on link "2" at bounding box center [233, 624] width 21 height 21
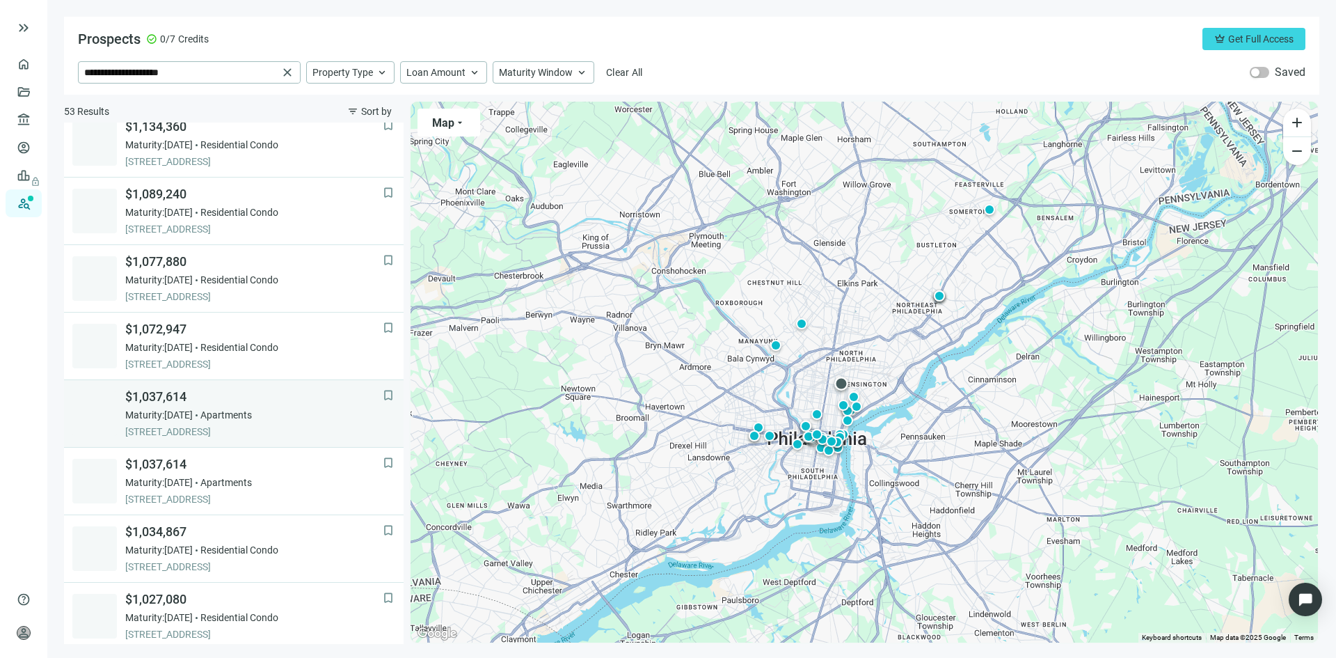
scroll to position [0, 0]
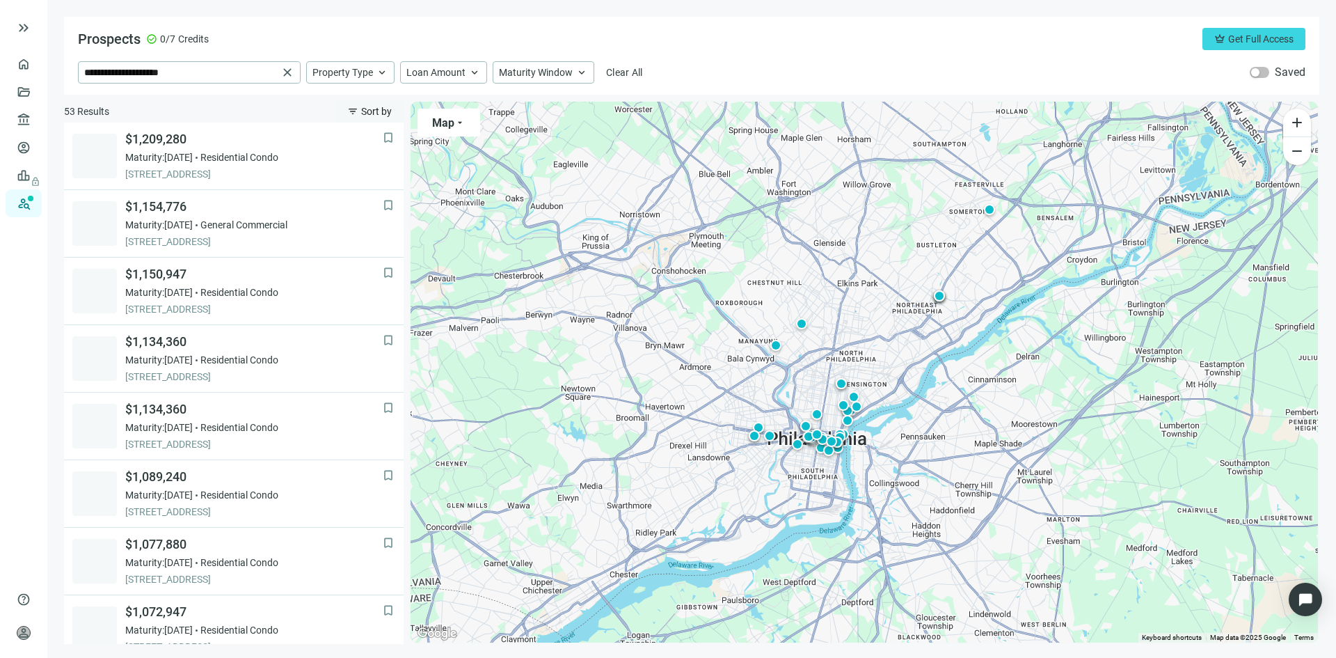
click at [360, 111] on button "filter_list Sort by" at bounding box center [370, 111] width 68 height 22
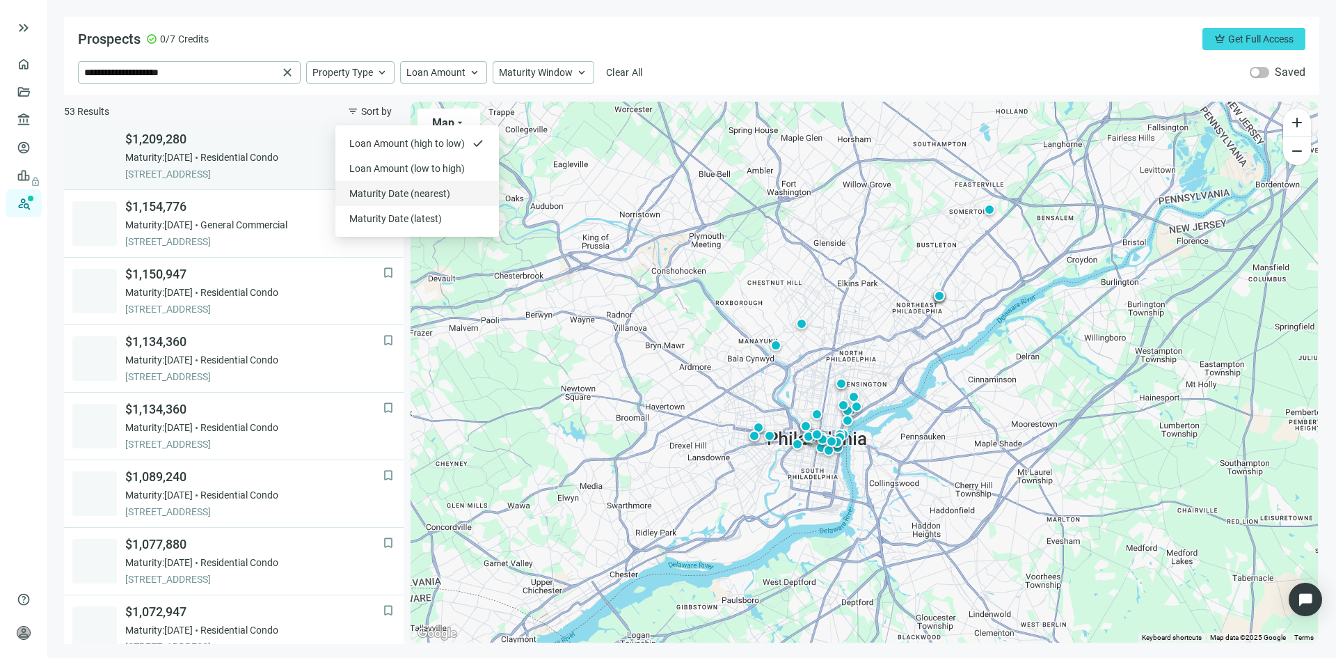
click at [381, 187] on div "Maturity Date (nearest)" at bounding box center [418, 193] width 164 height 25
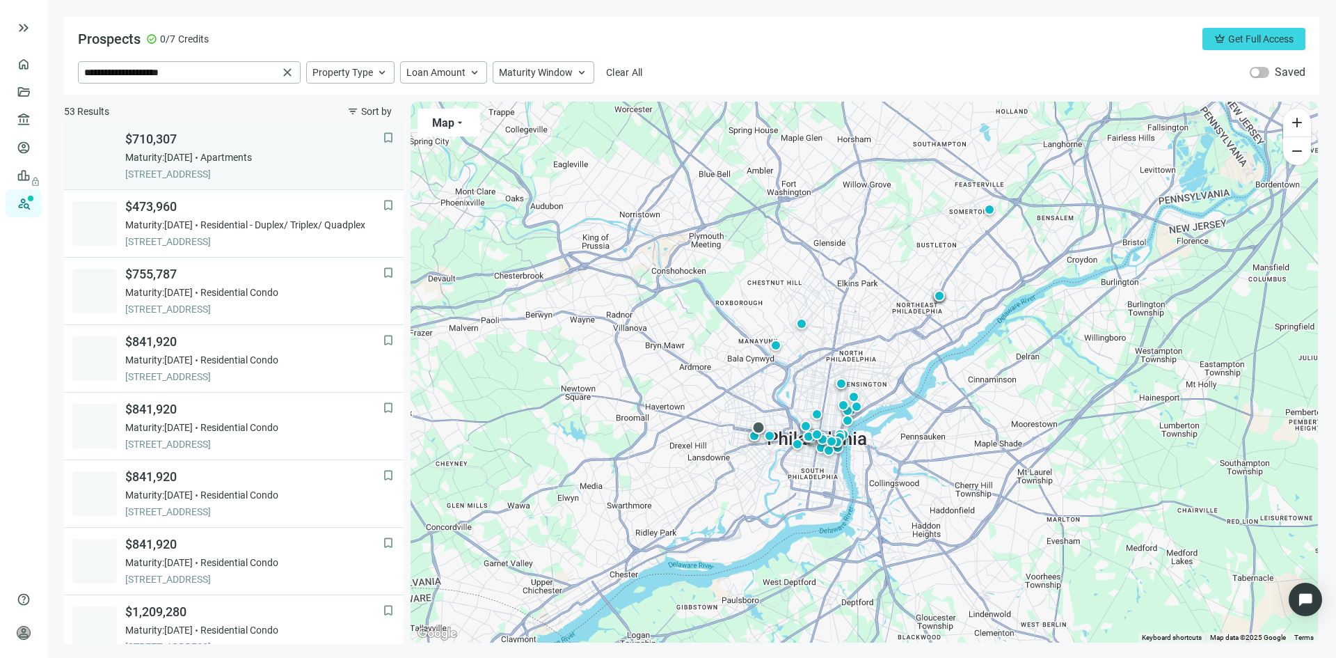
click at [242, 166] on div "$710,307 Maturity: 12.12.2025 Apartments 5038 WALNUT ST, PHILADELPHIA, 19139, PA" at bounding box center [254, 156] width 258 height 50
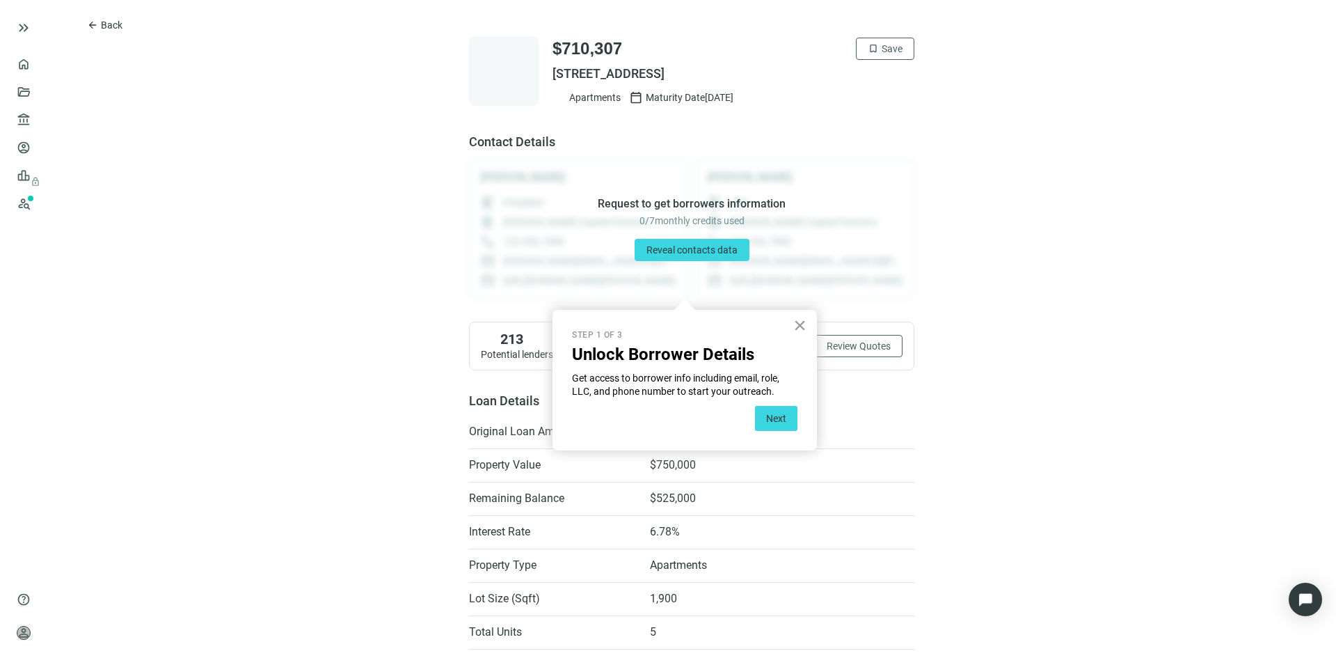
click at [798, 327] on button "×" at bounding box center [800, 325] width 13 height 22
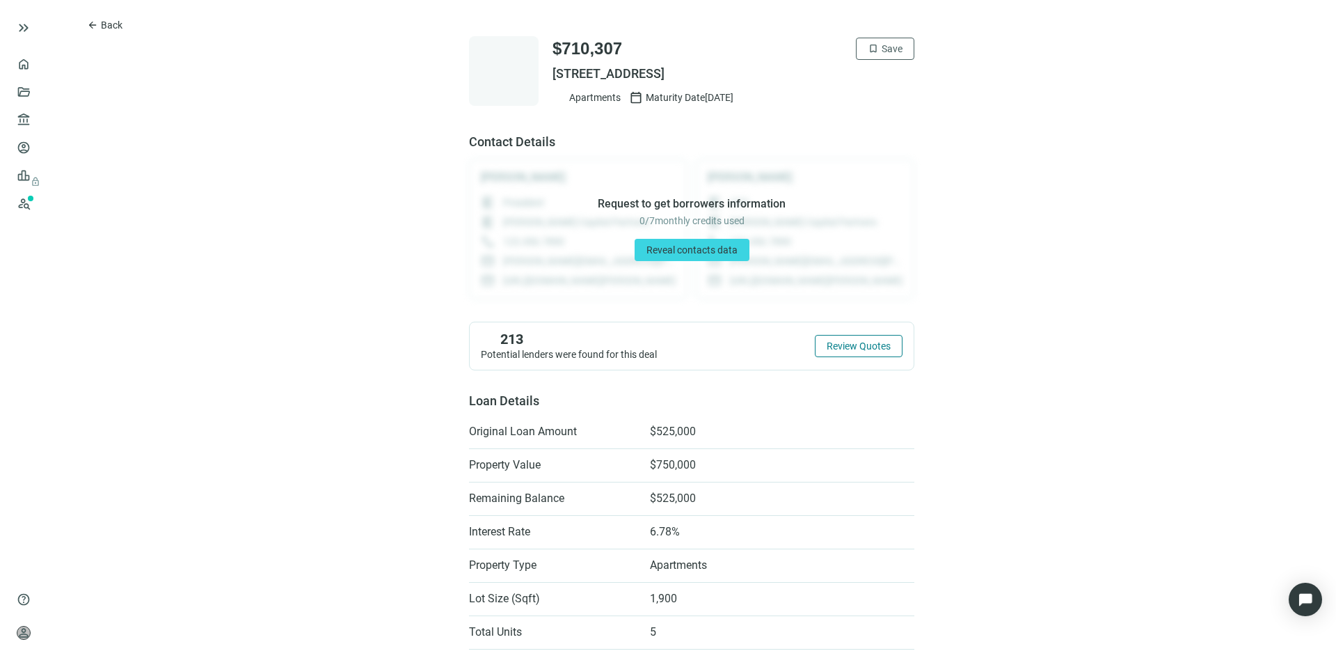
click at [842, 345] on span "Review Quotes" at bounding box center [859, 345] width 64 height 11
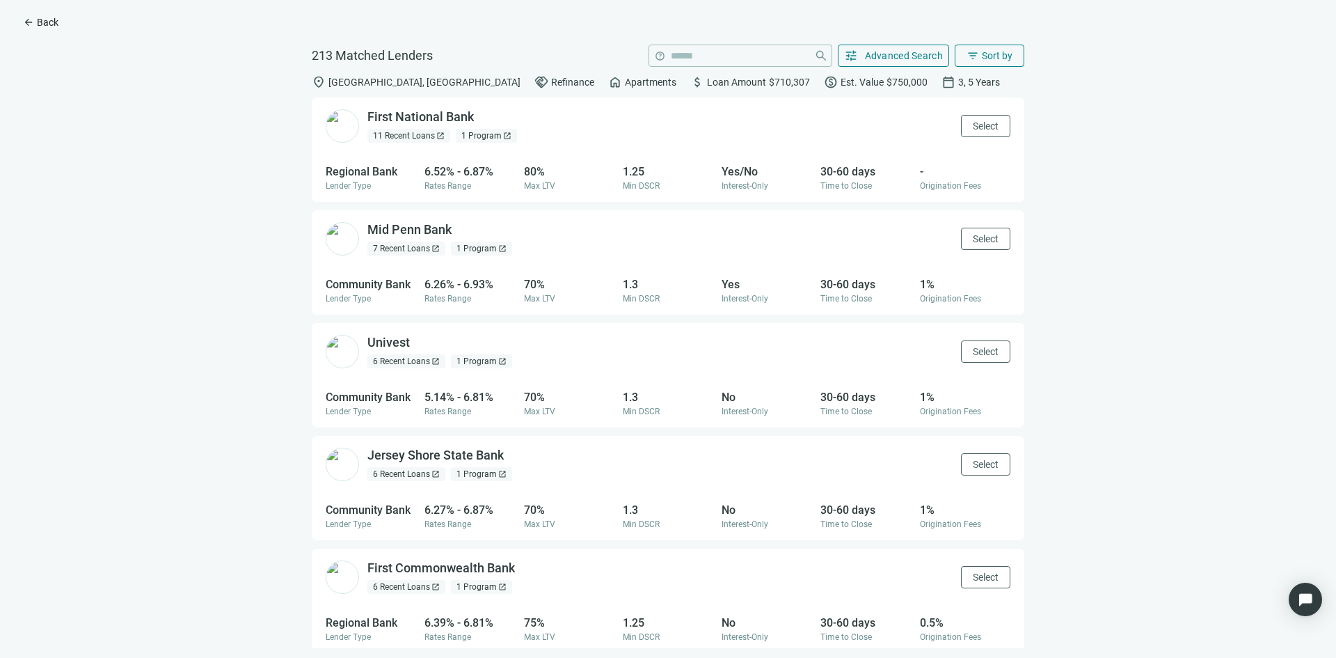
click at [33, 26] on span "arrow_back" at bounding box center [28, 22] width 11 height 11
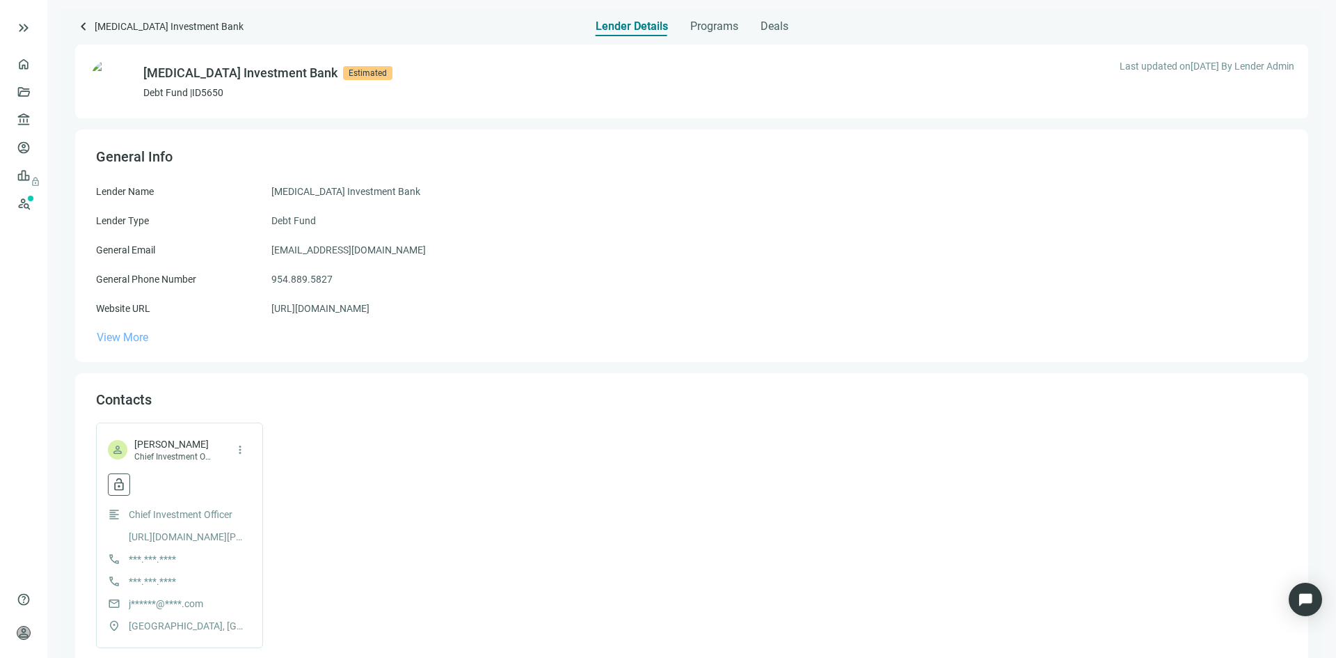
click at [137, 337] on span "View More" at bounding box center [123, 337] width 52 height 13
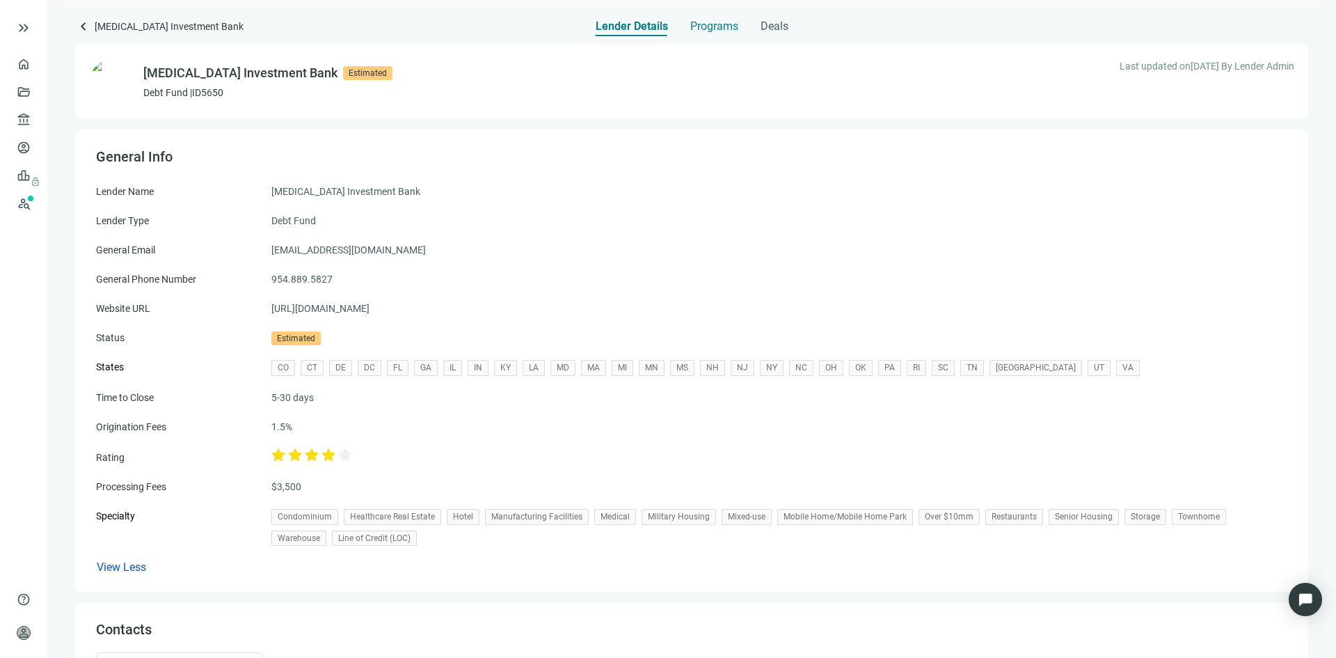
click at [706, 24] on span "Programs" at bounding box center [715, 26] width 48 height 14
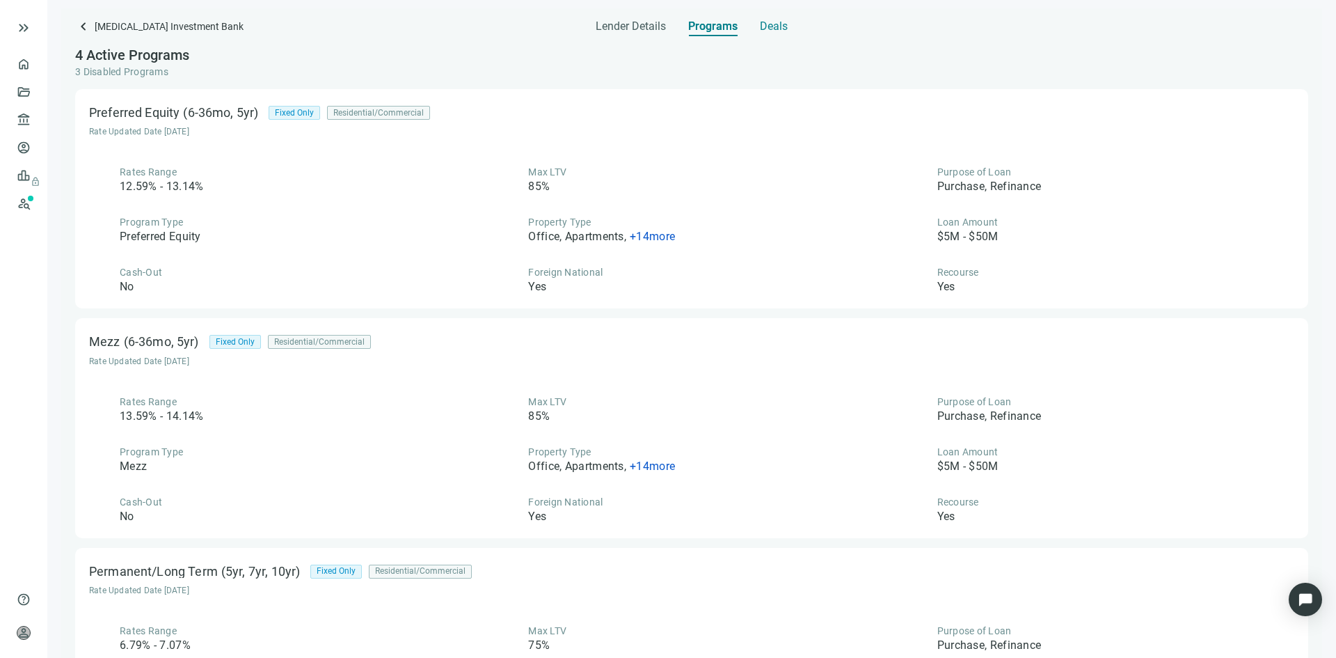
click at [773, 28] on span "Deals" at bounding box center [774, 26] width 28 height 14
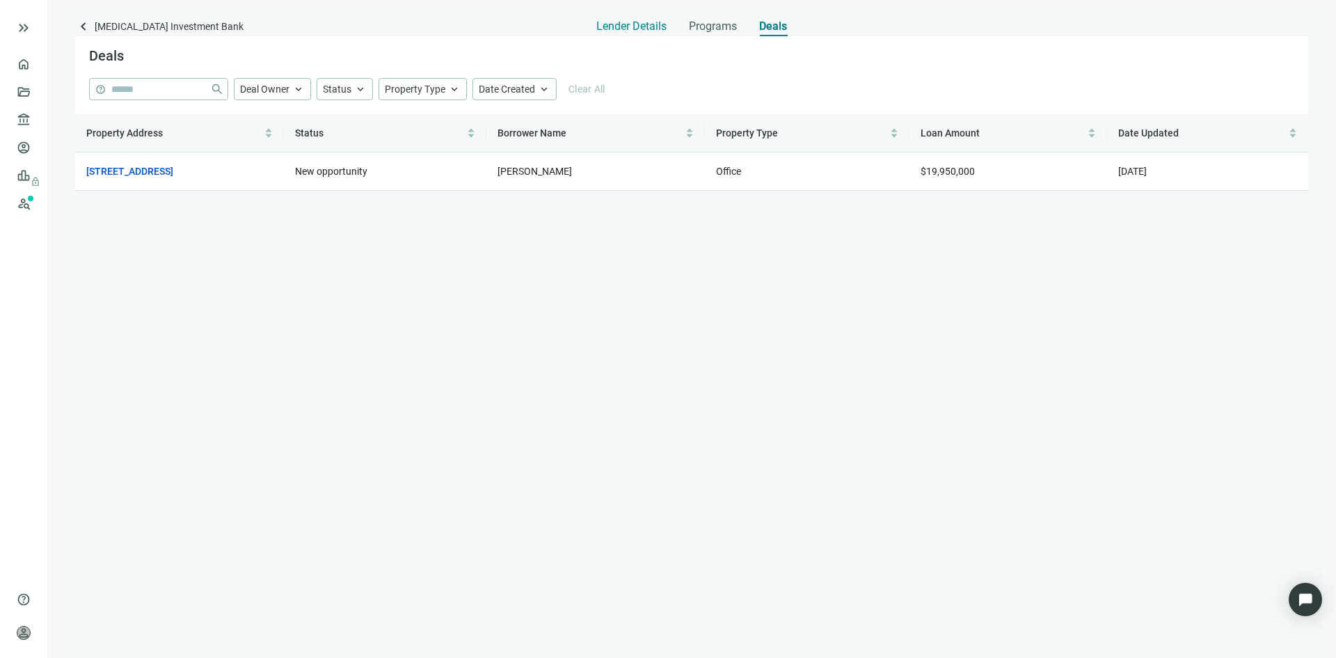
click at [633, 28] on span "Lender Details" at bounding box center [632, 26] width 70 height 14
